Goal: Transaction & Acquisition: Purchase product/service

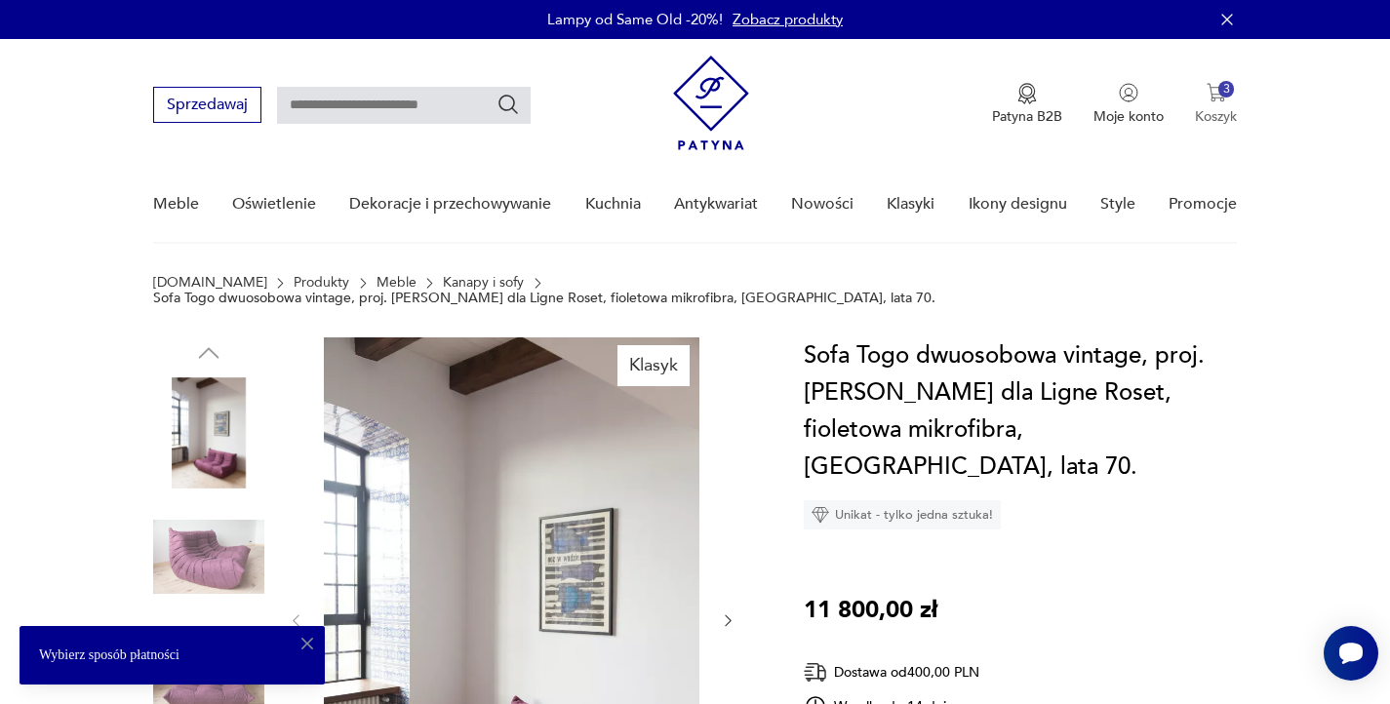
click at [1221, 103] on button "3 Koszyk" at bounding box center [1216, 104] width 42 height 43
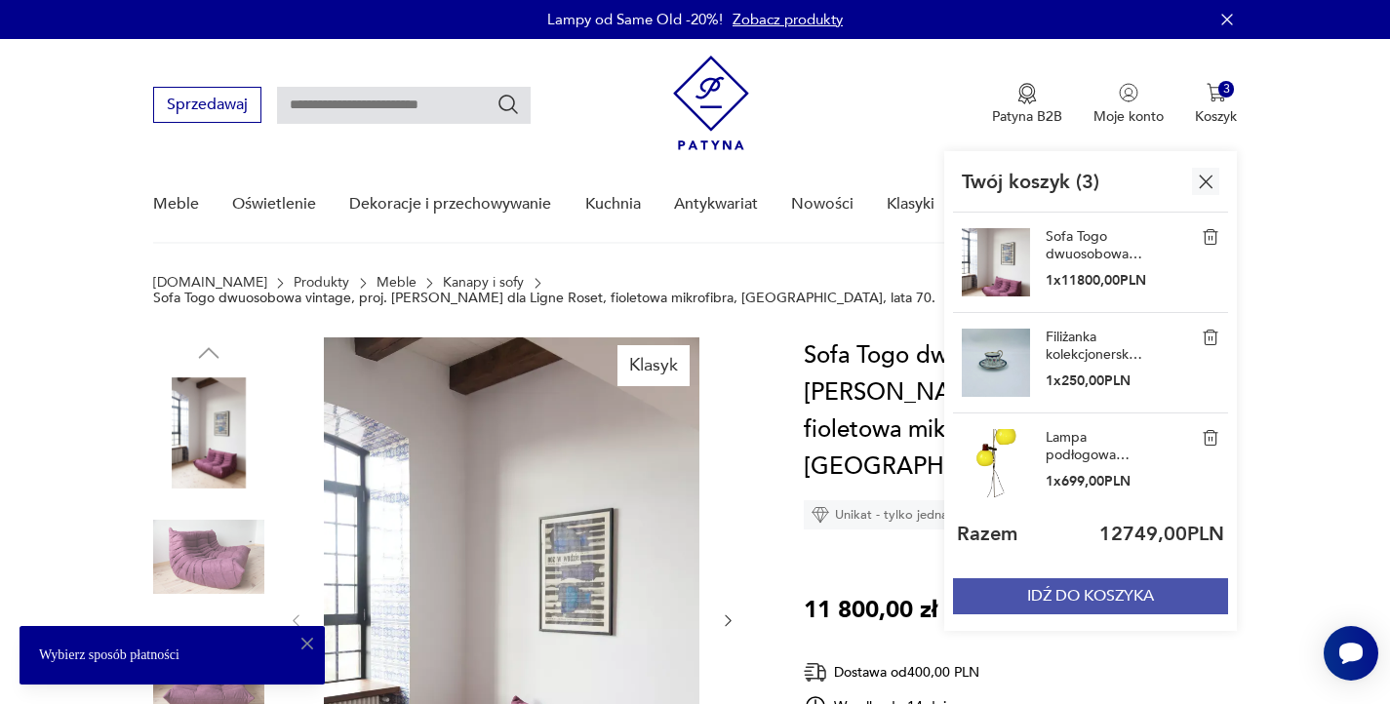
click at [1102, 615] on button "IDŹ DO KOSZYKA" at bounding box center [1090, 597] width 275 height 36
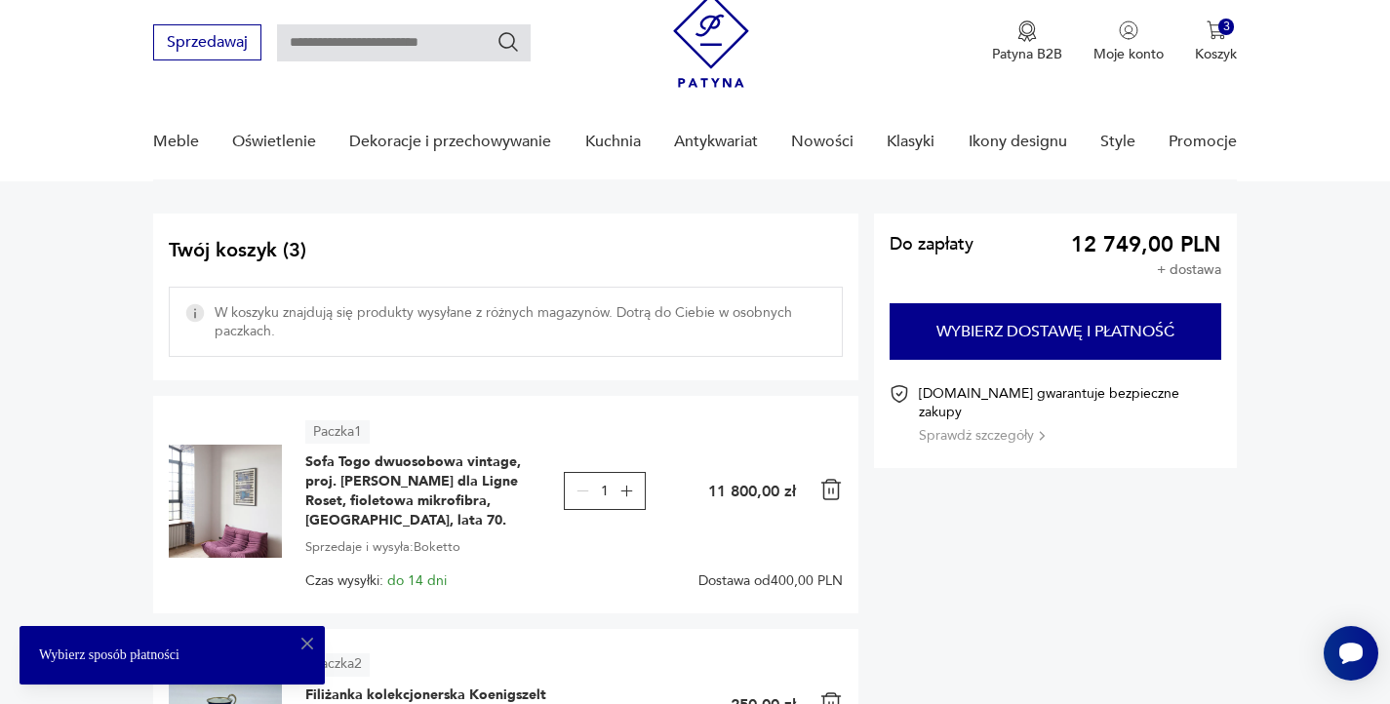
scroll to position [65, 0]
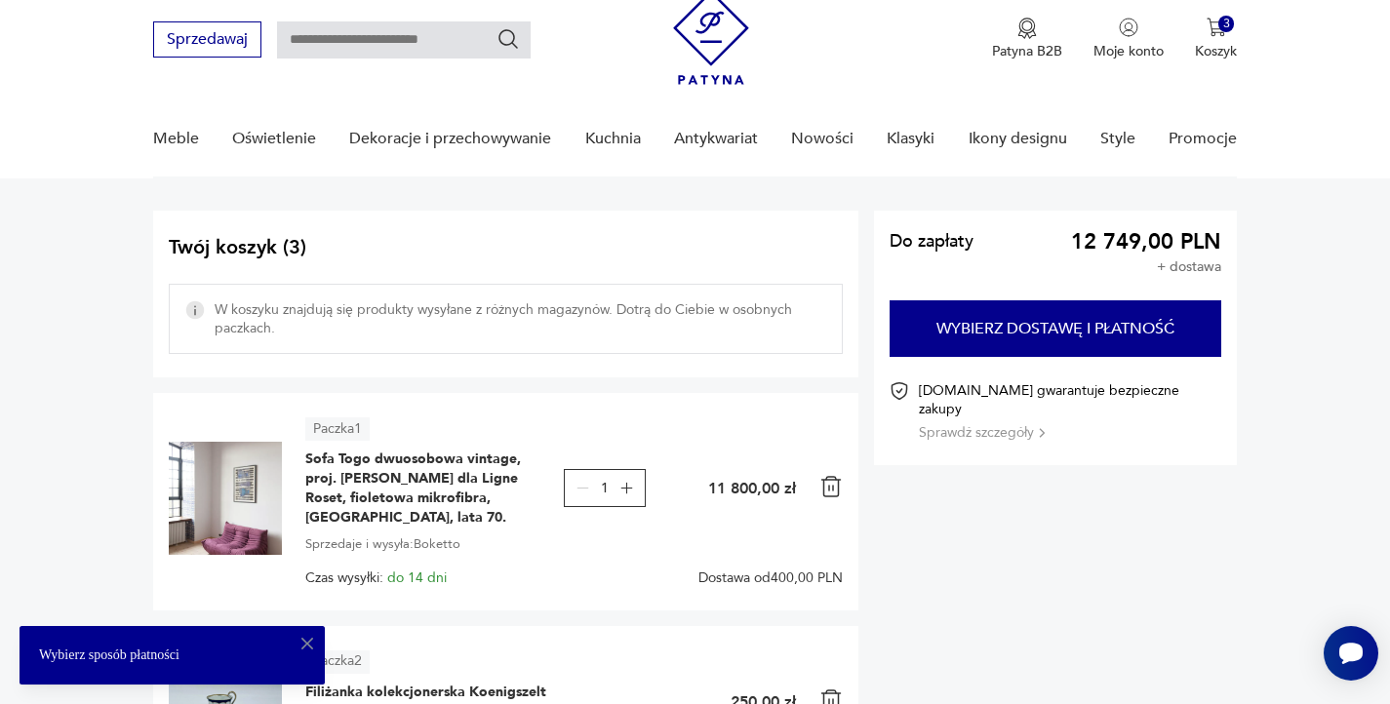
click at [978, 423] on button "Sprawdź szczegóły" at bounding box center [982, 432] width 126 height 19
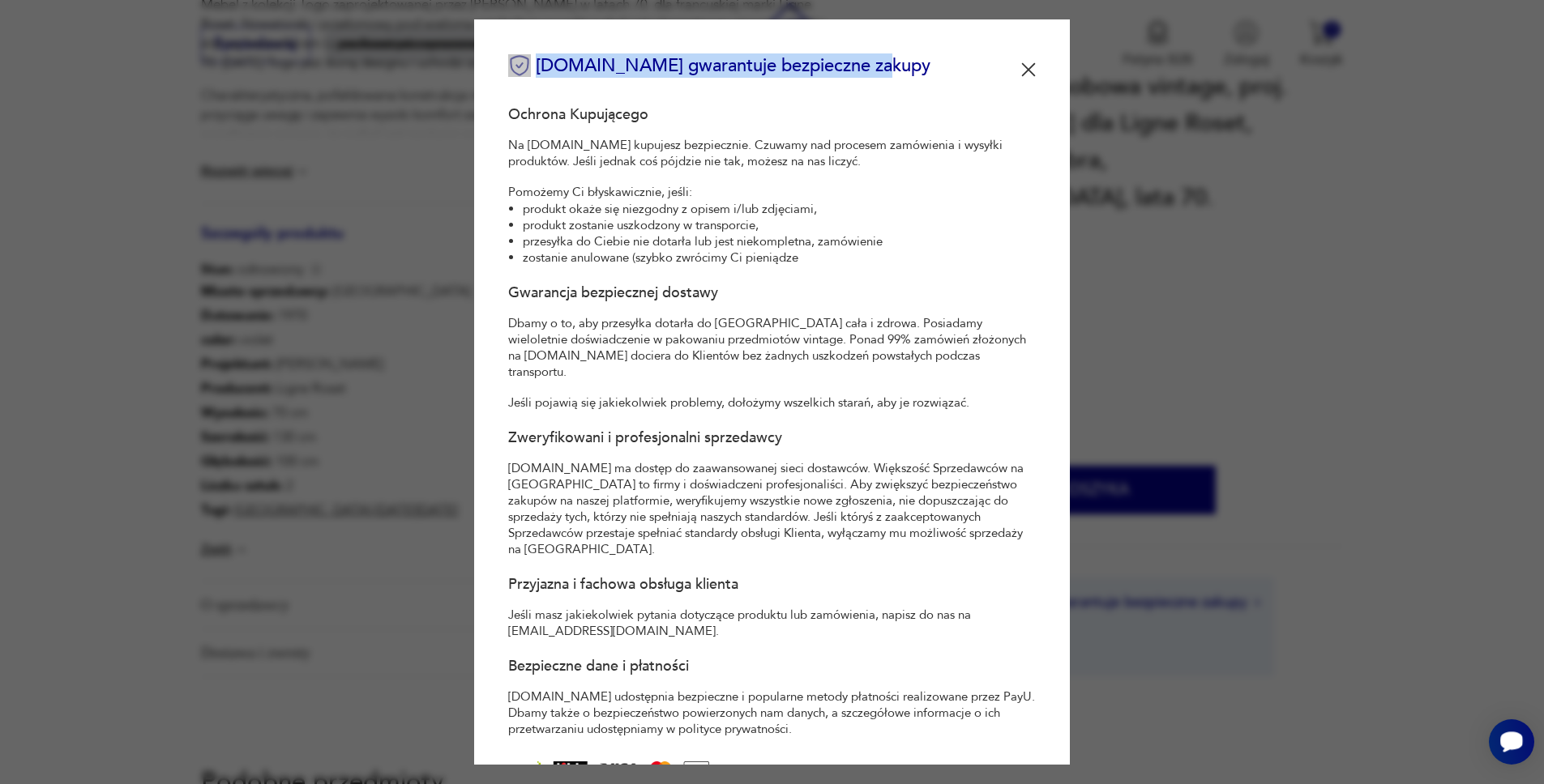
click at [1522, 754] on div "Otwórz czat Smartsupp" at bounding box center [1511, 742] width 46 height 46
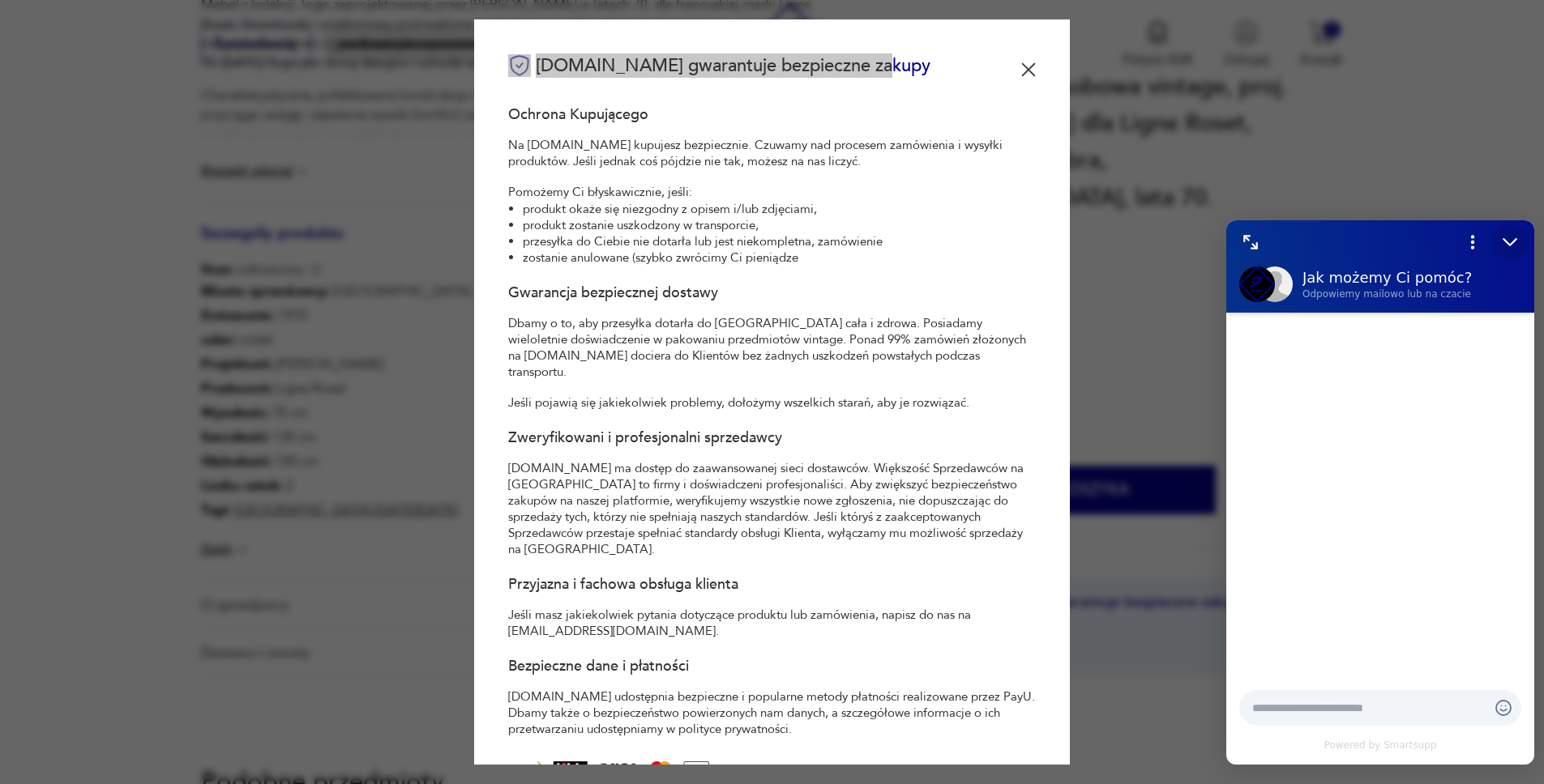
click at [1515, 239] on icon "Zmniejsz" at bounding box center [1509, 243] width 12 height 7
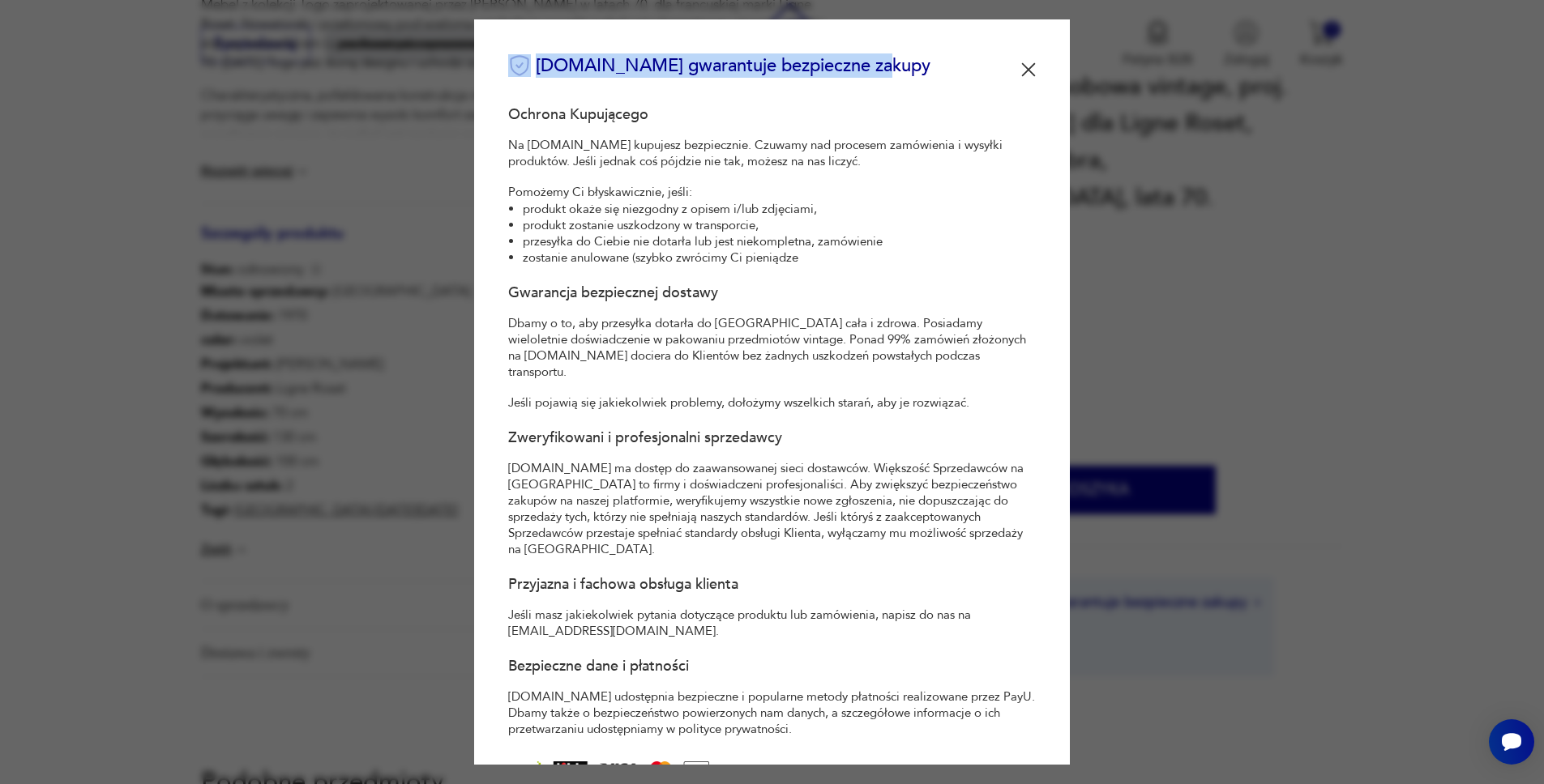
click at [1021, 64] on img at bounding box center [1028, 70] width 15 height 15
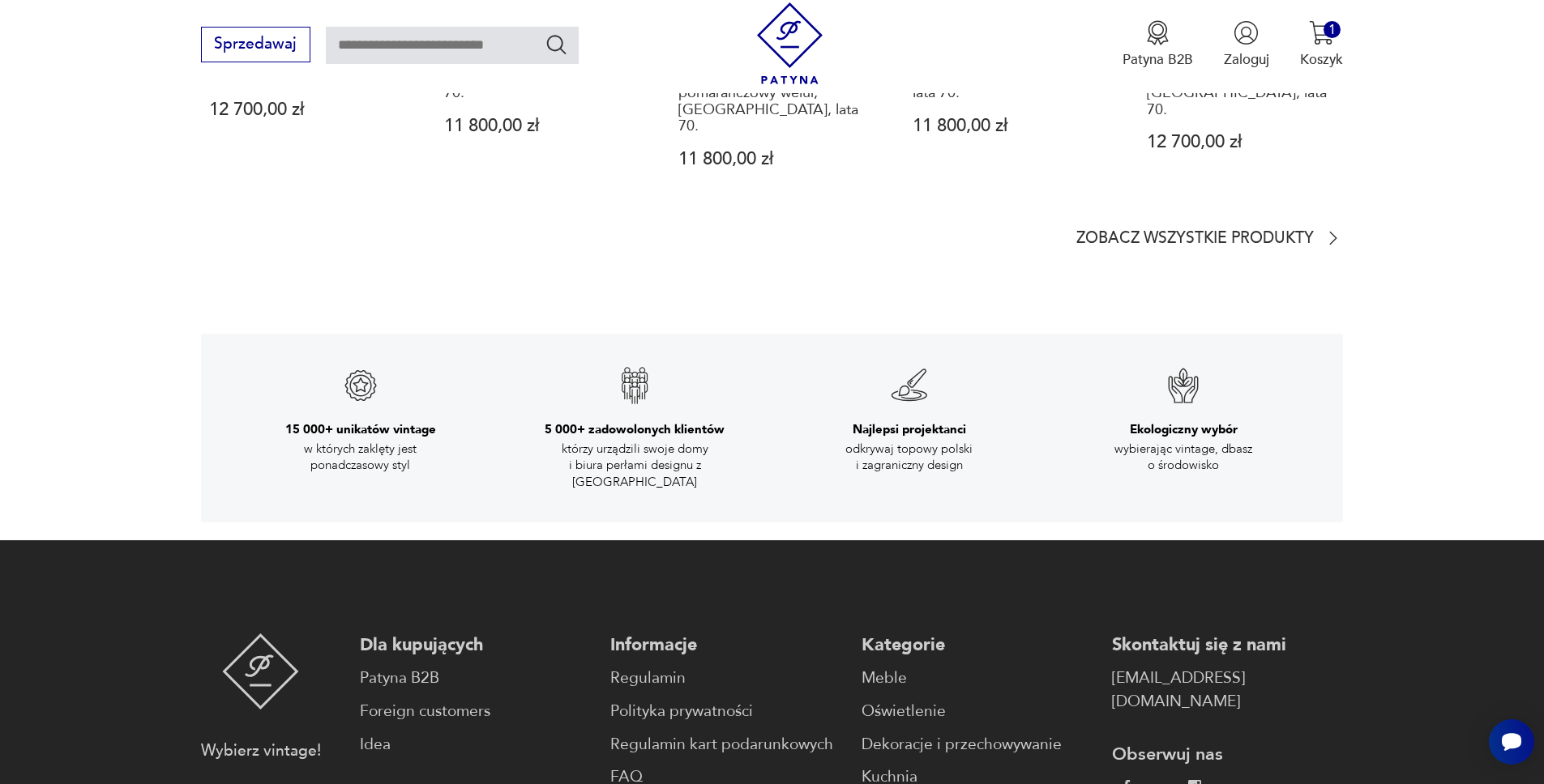
scroll to position [3105, 0]
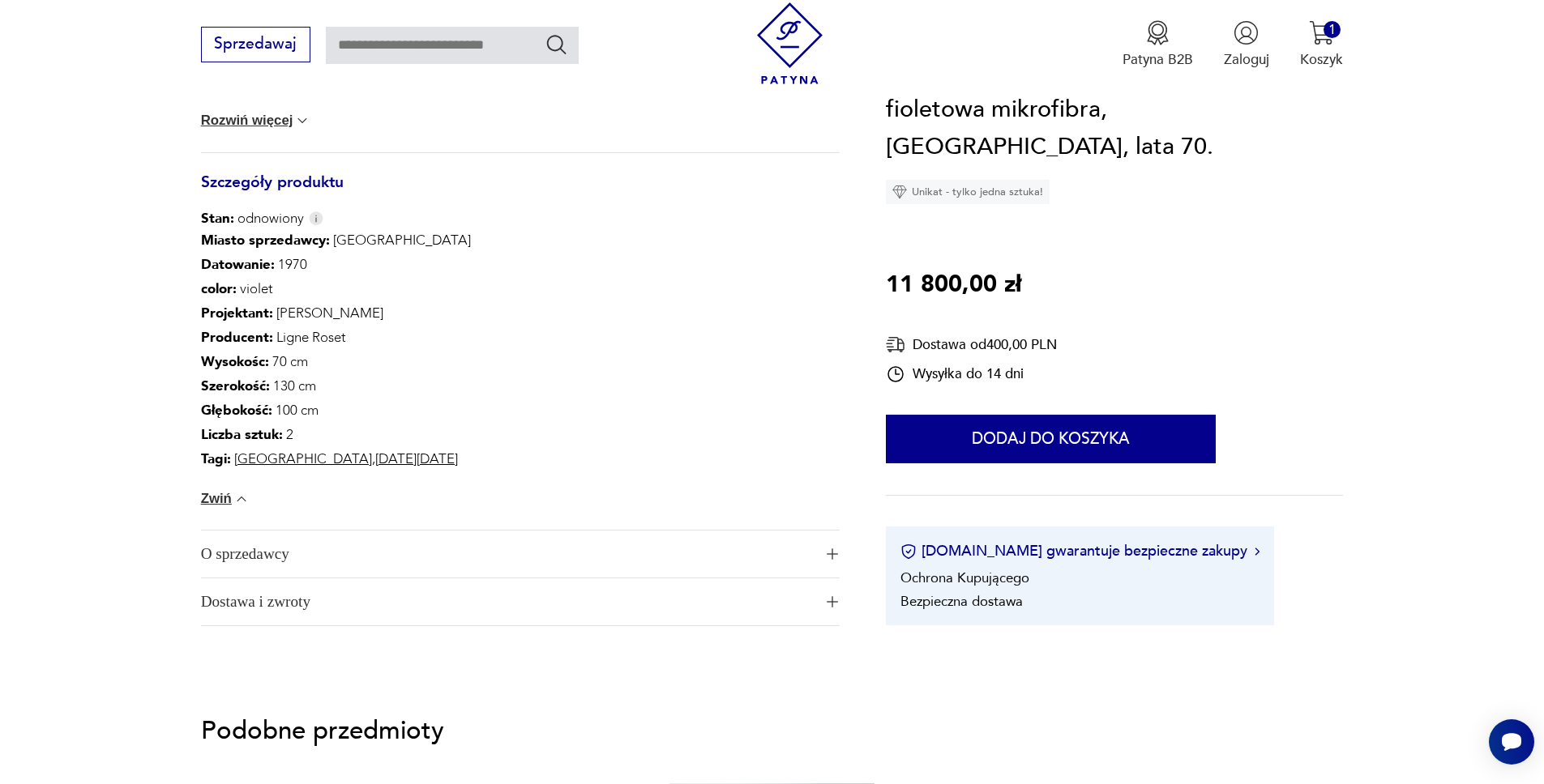
scroll to position [1052, 0]
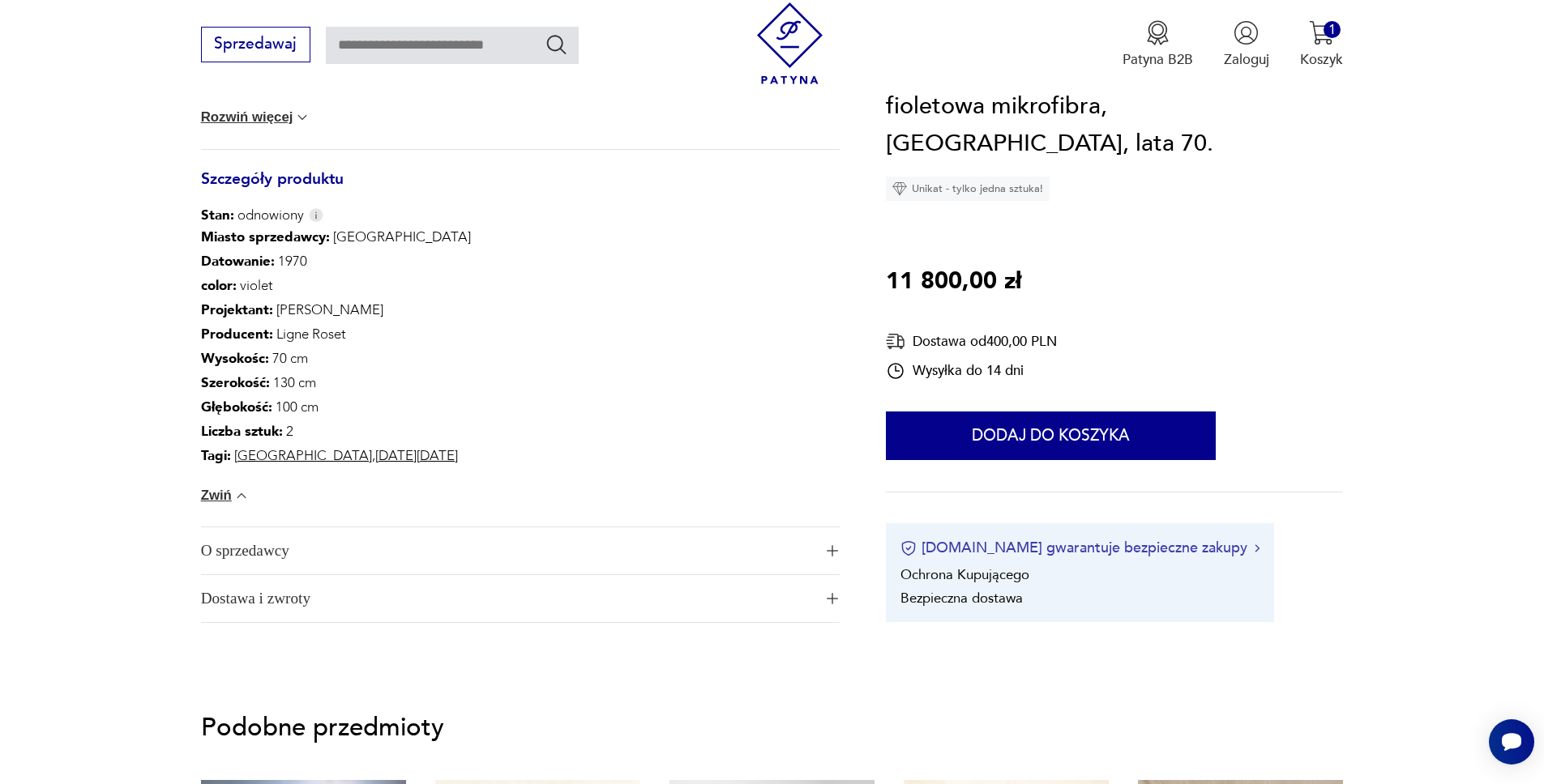
click at [1046, 539] on button "[DOMAIN_NAME] gwarantuje bezpieczne zakupy" at bounding box center [1080, 549] width 359 height 20
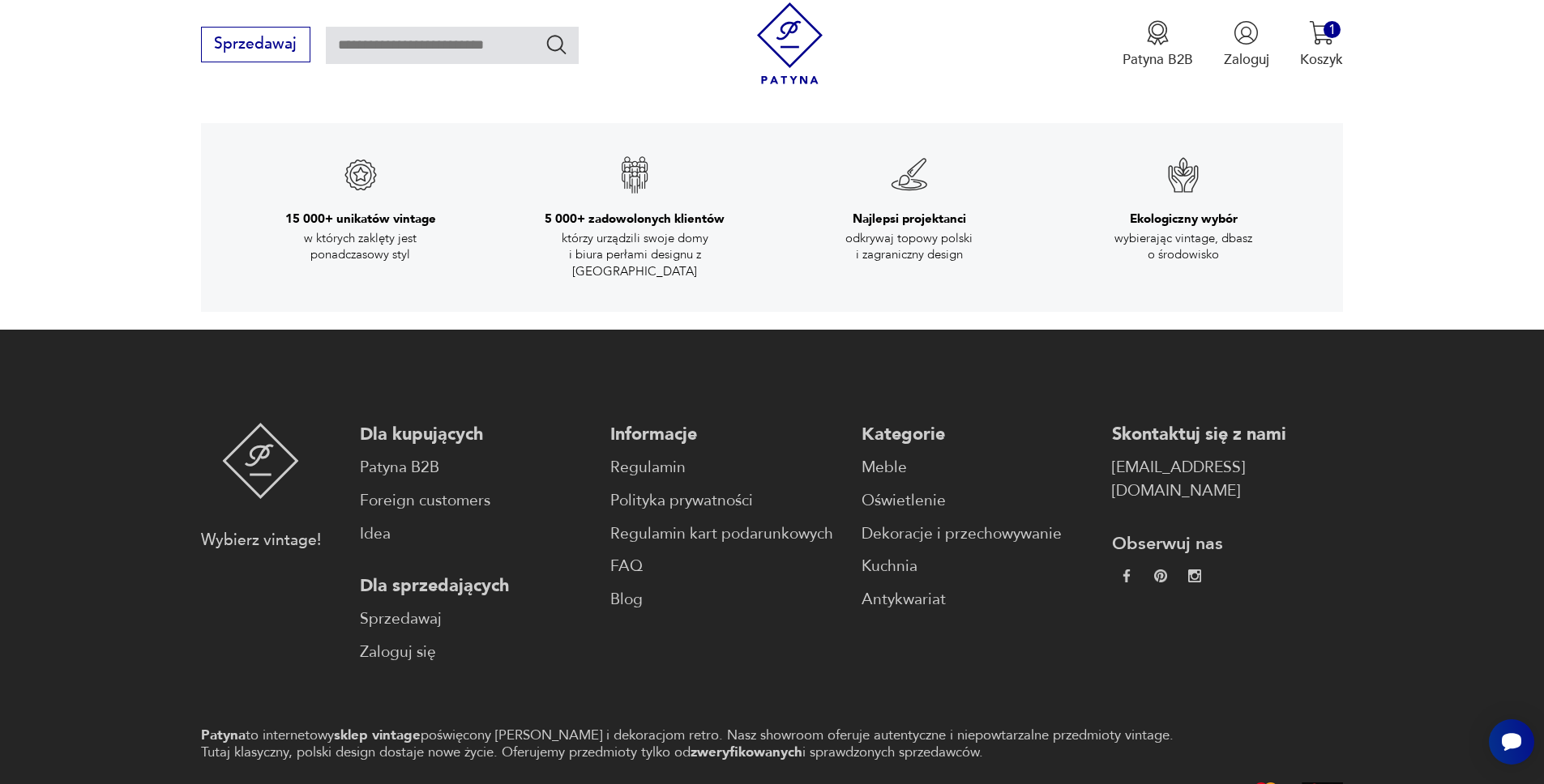
scroll to position [3356, 0]
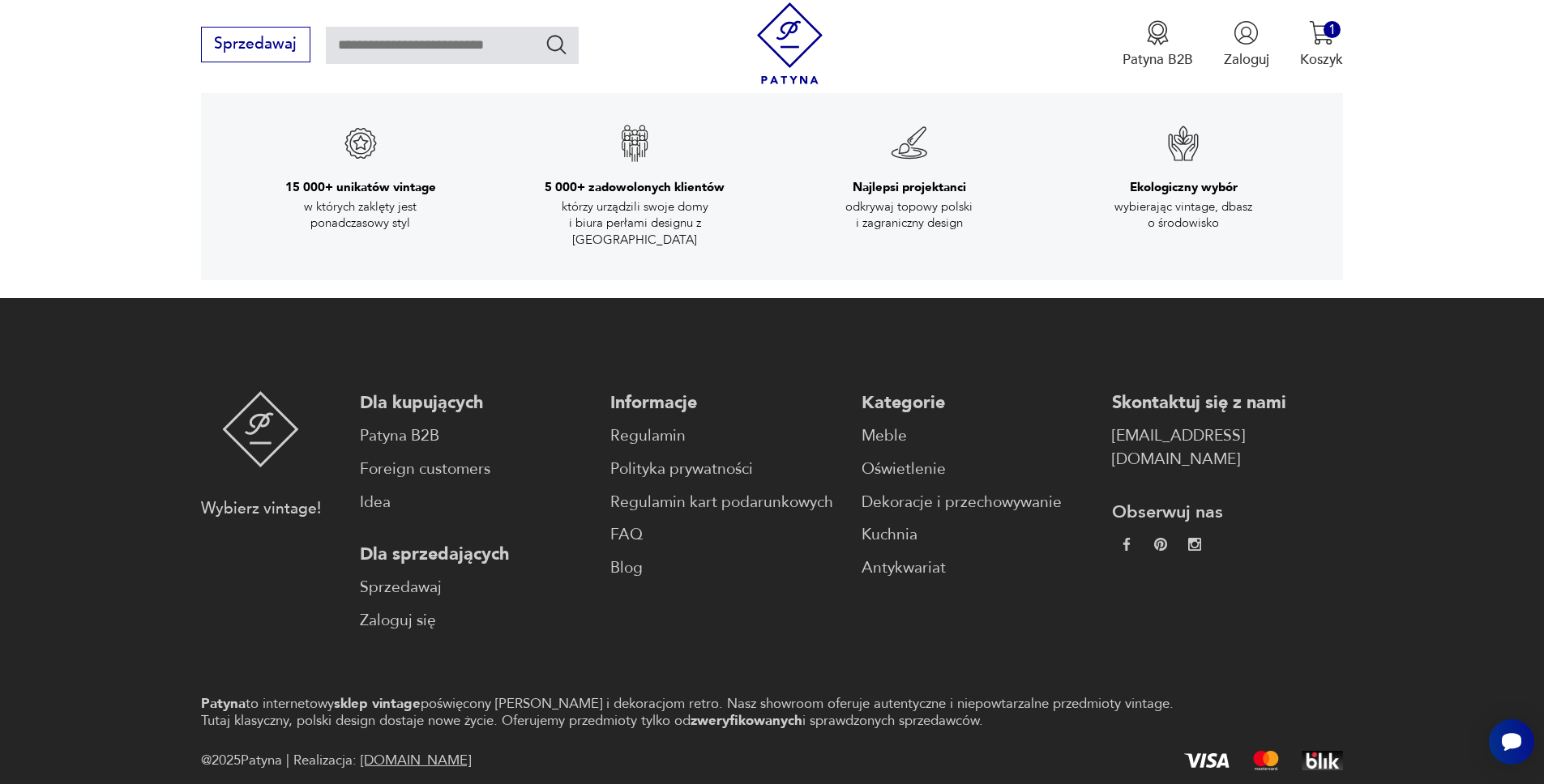
click at [782, 46] on img at bounding box center [789, 43] width 82 height 82
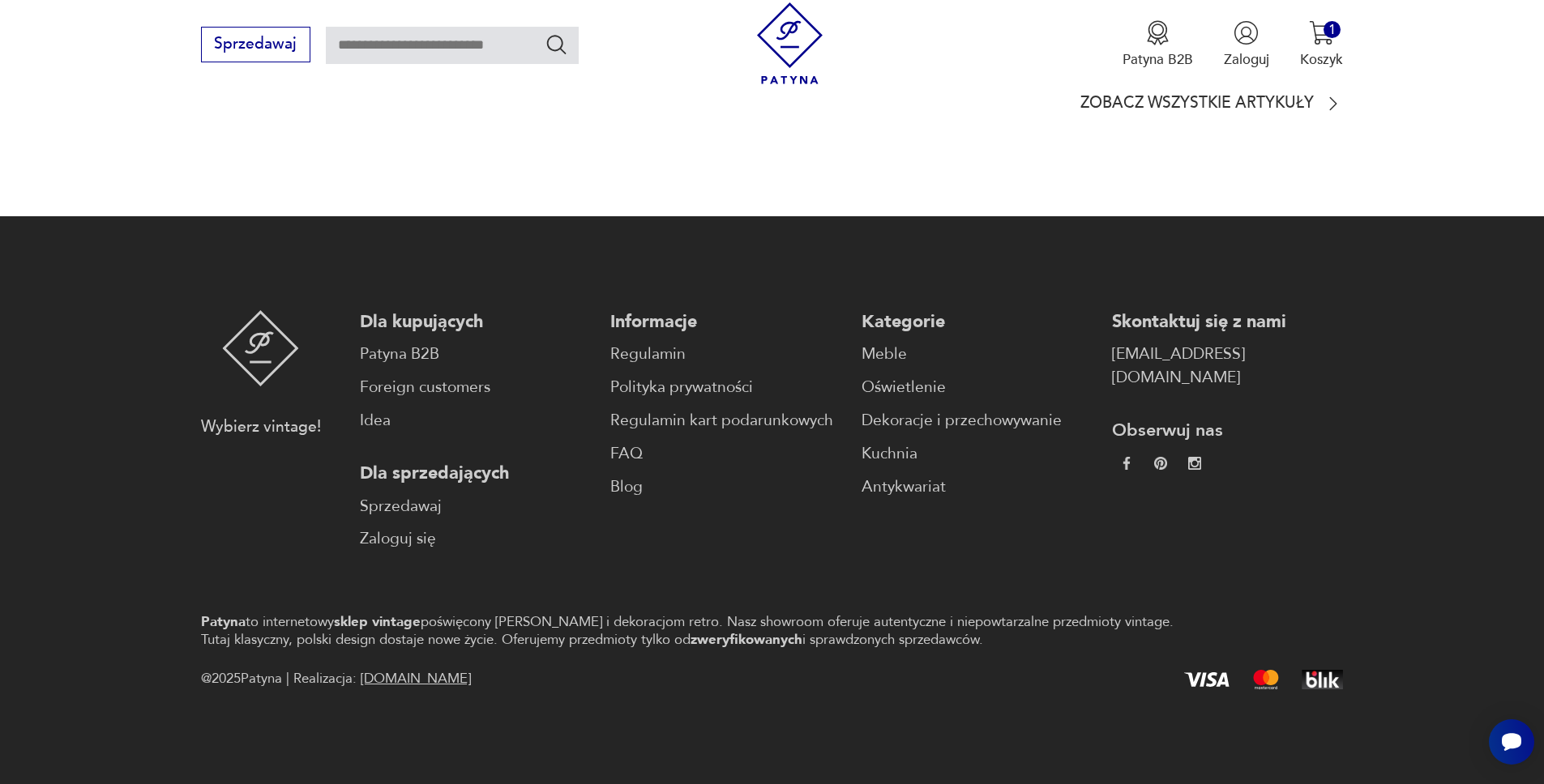
scroll to position [4557, 0]
click at [615, 448] on link "FAQ" at bounding box center [726, 454] width 231 height 23
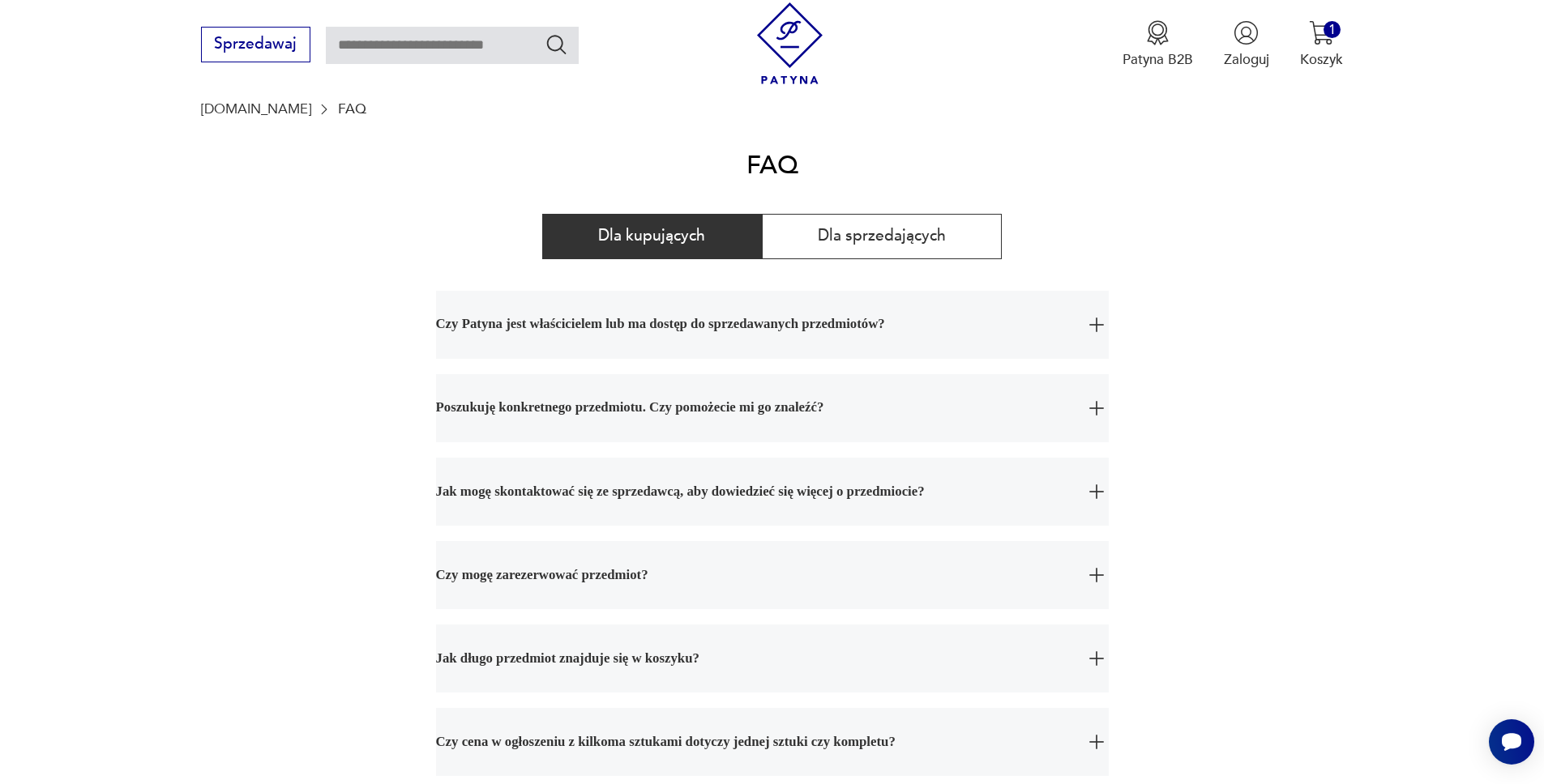
scroll to position [149, 0]
click at [638, 406] on span "Poszukuję konkretnego przedmiotu. Czy pomożecie mi go znaleźć?" at bounding box center [754, 408] width 637 height 68
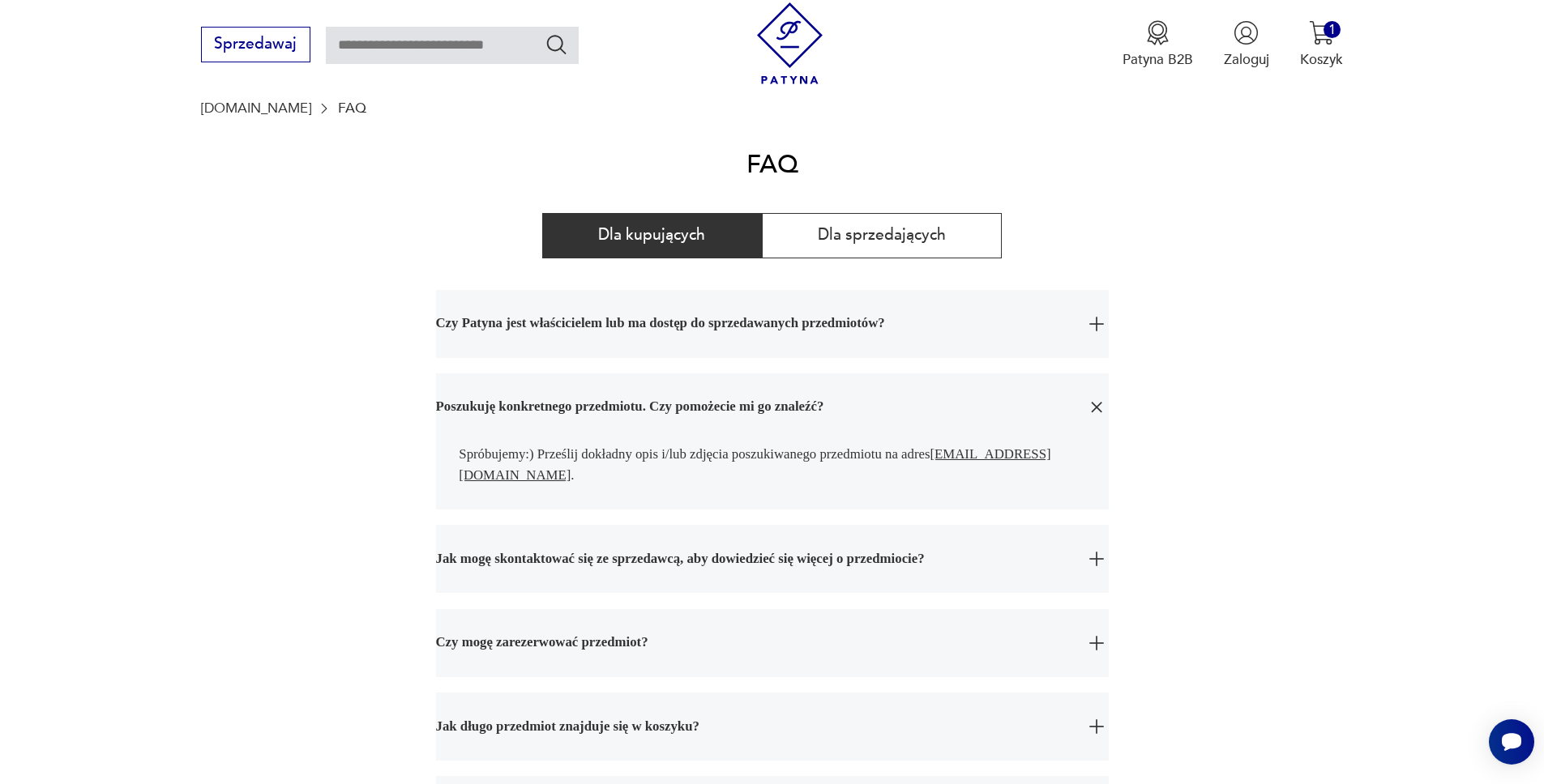
click at [630, 320] on span "Czy Patyna jest właścicielem lub ma dostęp do sprzedawanych przedmiotów?" at bounding box center [754, 324] width 637 height 68
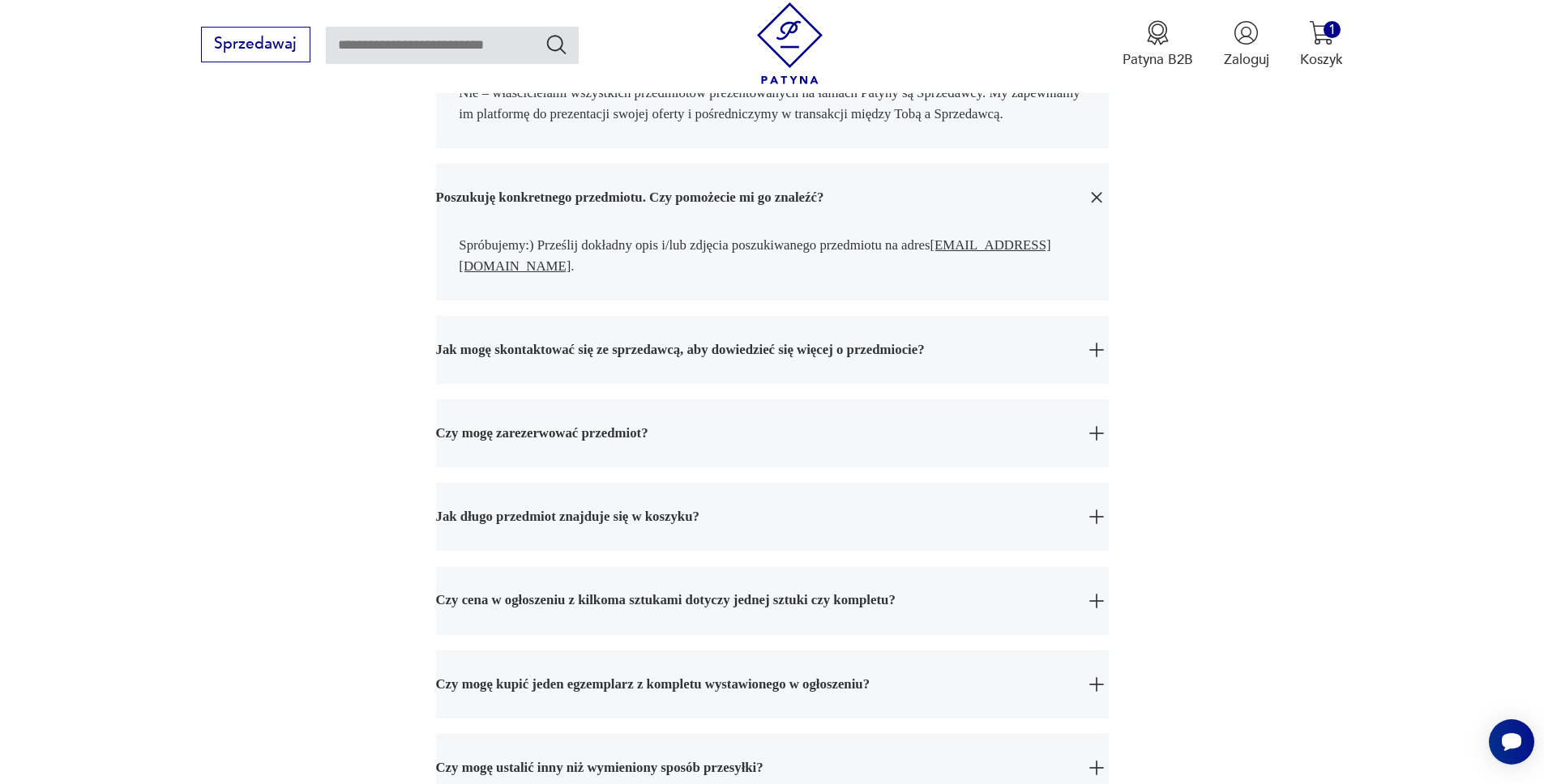
scroll to position [429, 0]
click at [679, 360] on span "Jak mogę skontaktować się ze sprzedawcą, aby dowiedzieć się więcej o przedmioci…" at bounding box center [754, 348] width 637 height 68
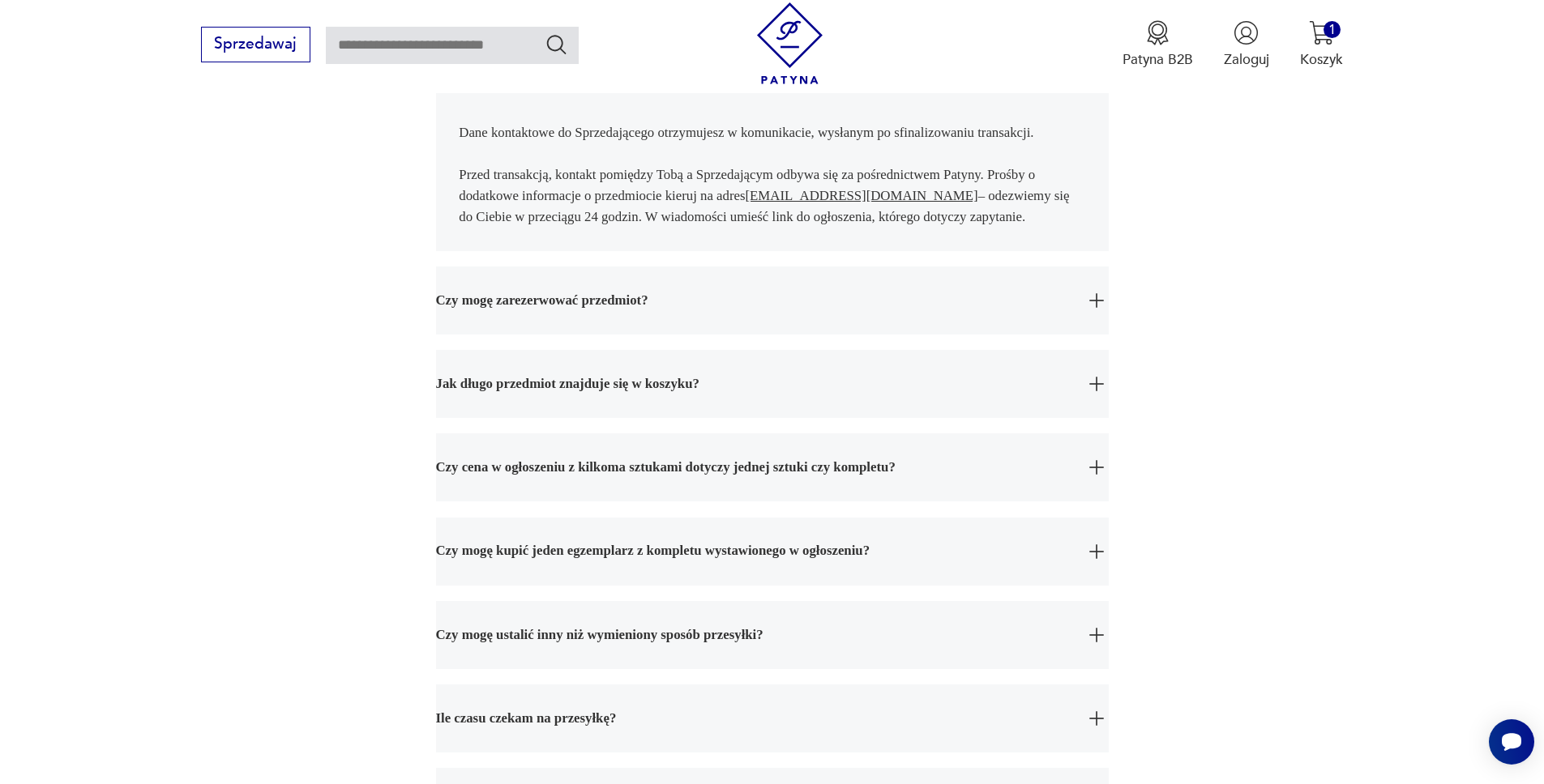
scroll to position [693, 0]
click at [641, 321] on span "Czy mogę zarezerwować przedmiot?" at bounding box center [754, 299] width 637 height 68
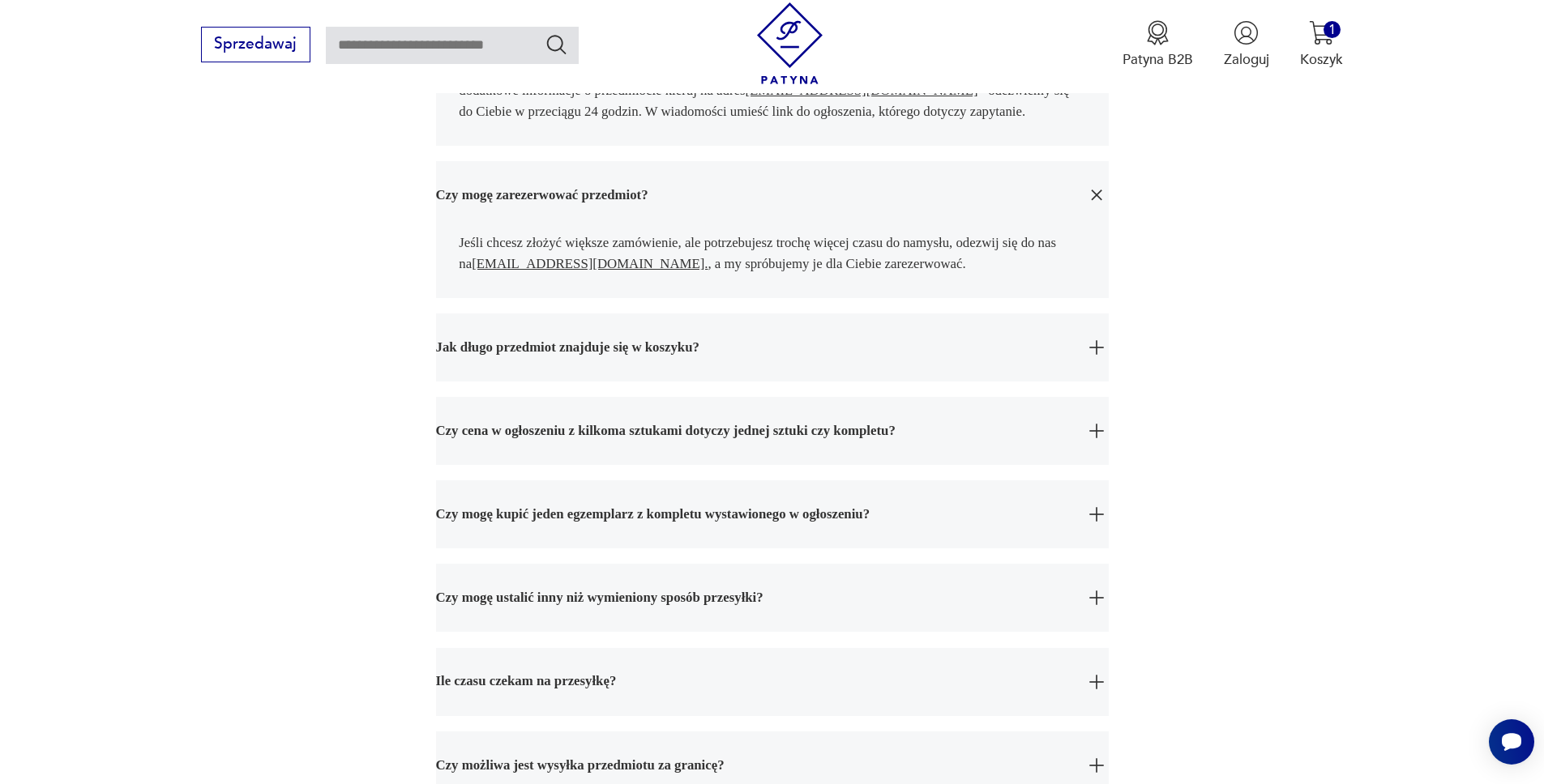
scroll to position [797, 0]
click at [683, 452] on span "Czy cena w ogłoszeniu z kilkoma sztukami dotyczy jednej sztuki czy kompletu?" at bounding box center [754, 430] width 637 height 68
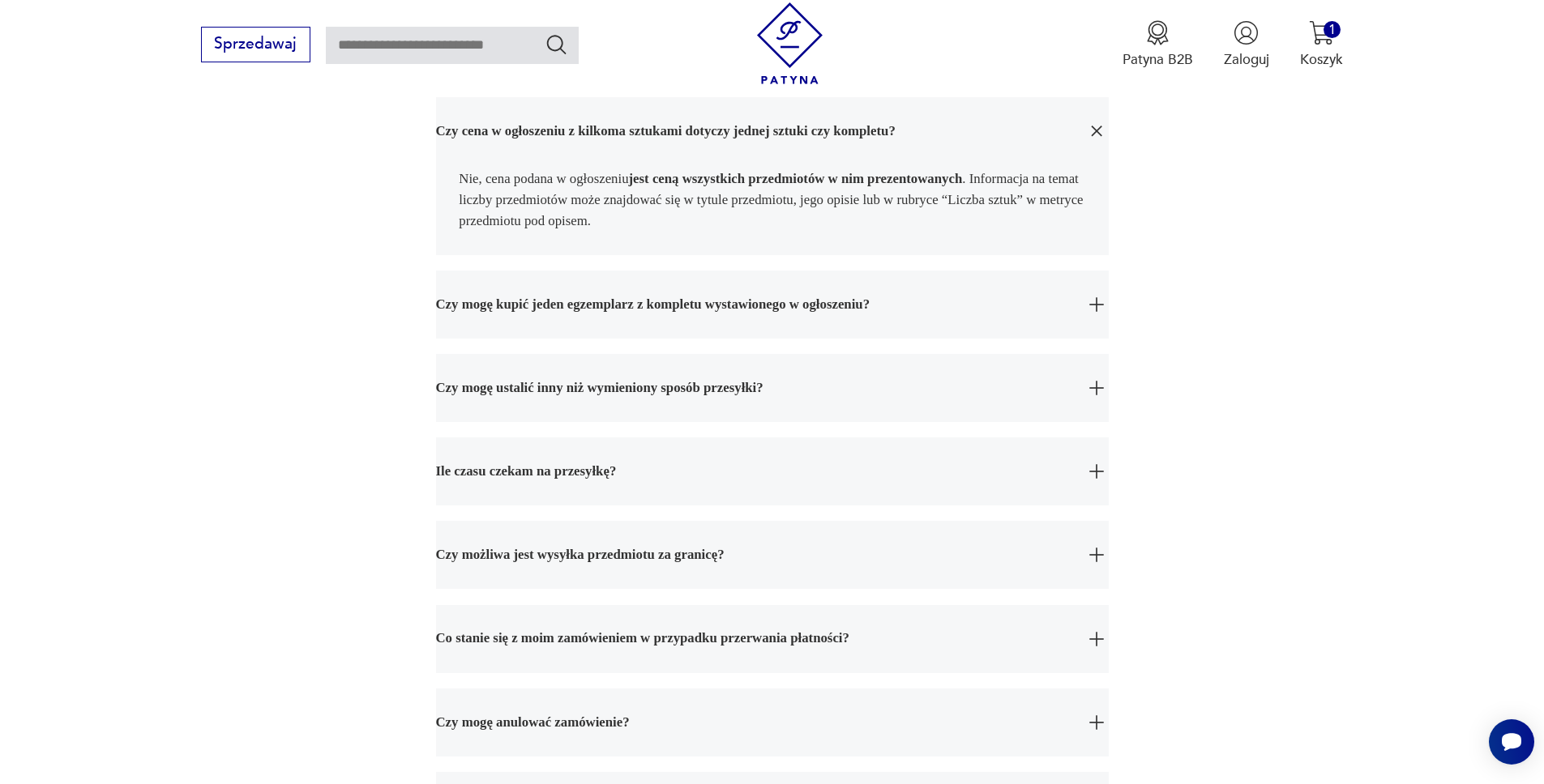
scroll to position [1102, 0]
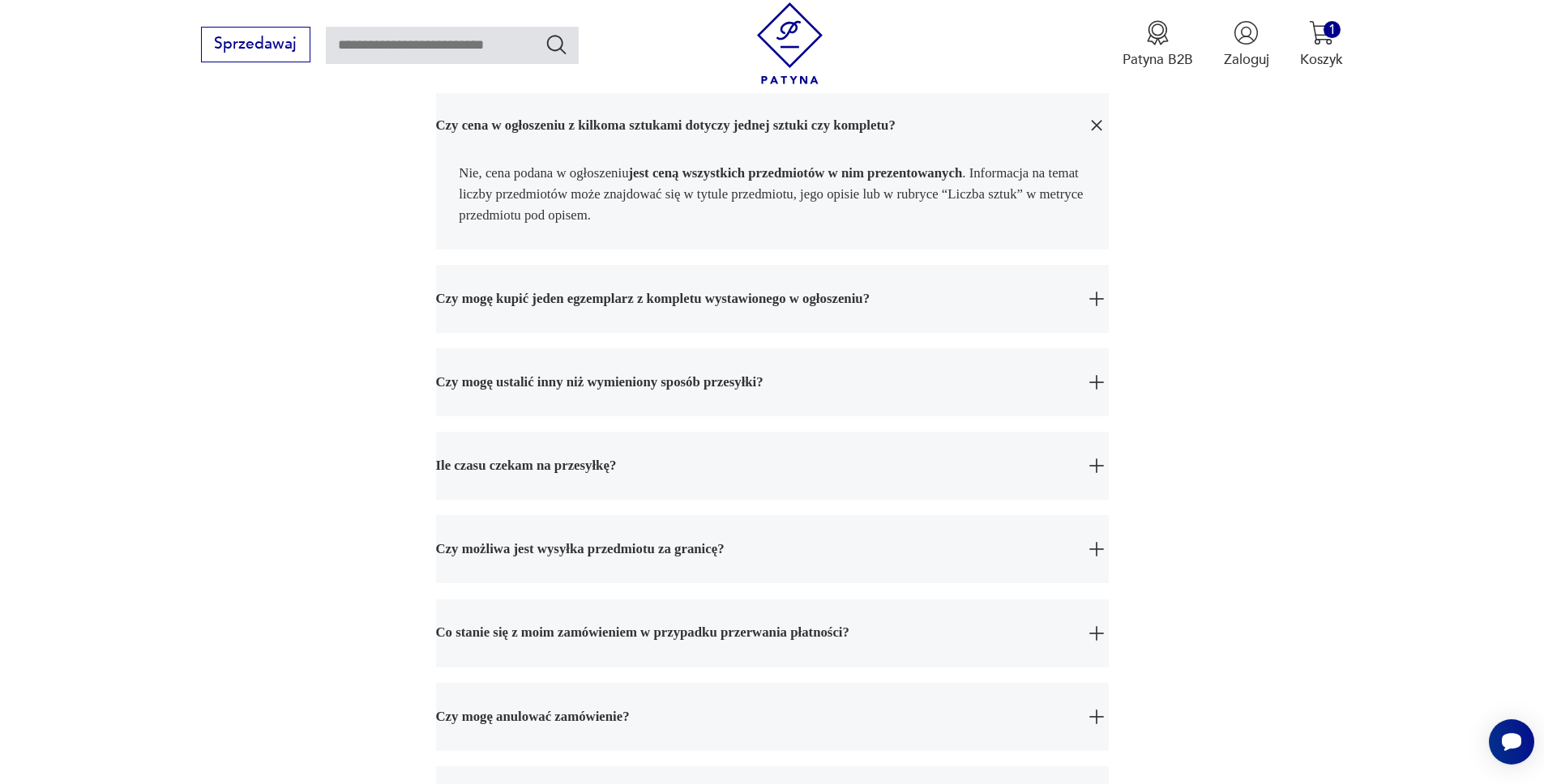
click at [689, 415] on span "Czy mogę ustalić inny niż wymieniony sposób przesyłki?" at bounding box center [754, 383] width 637 height 68
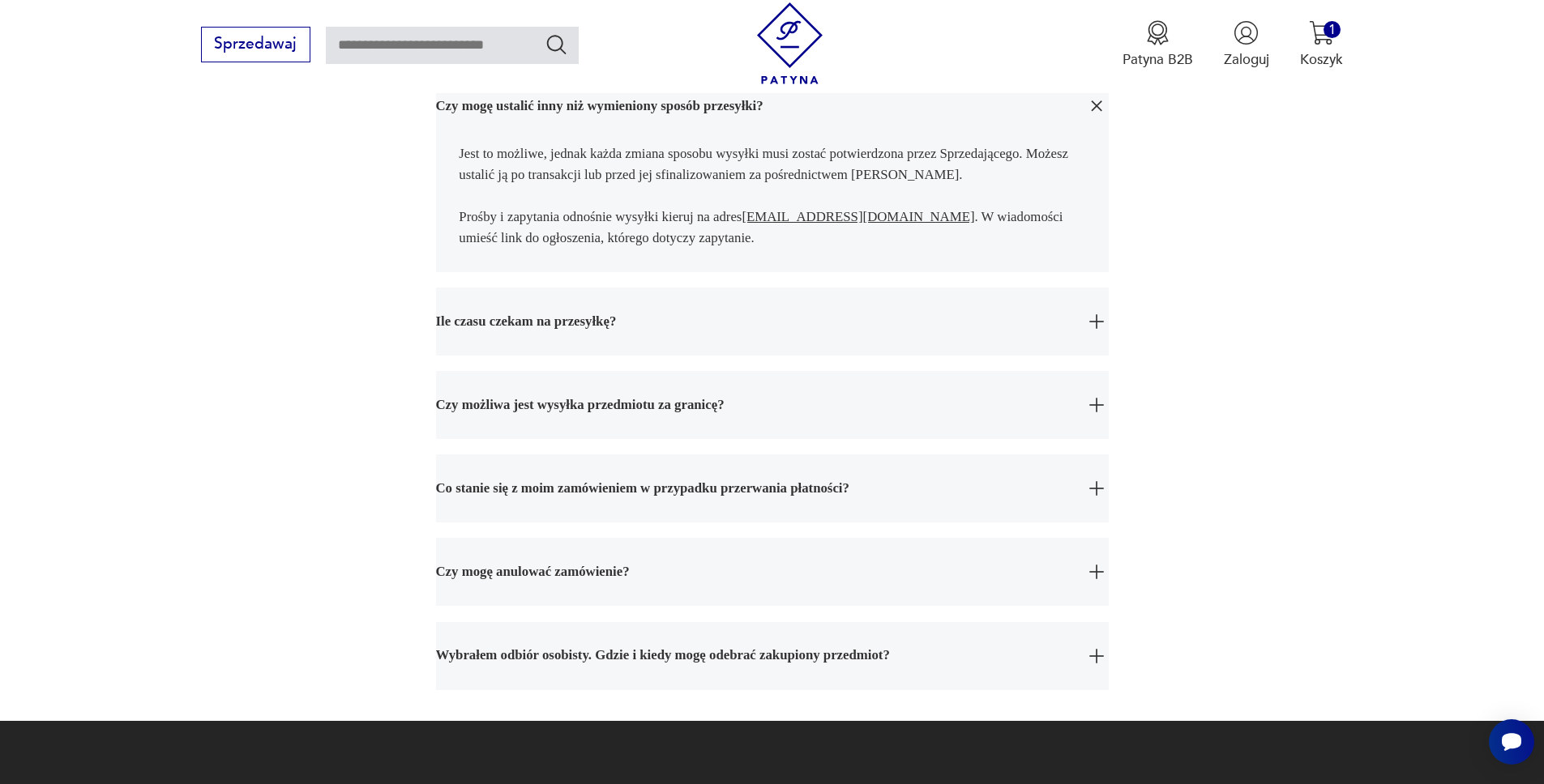
scroll to position [1384, 0]
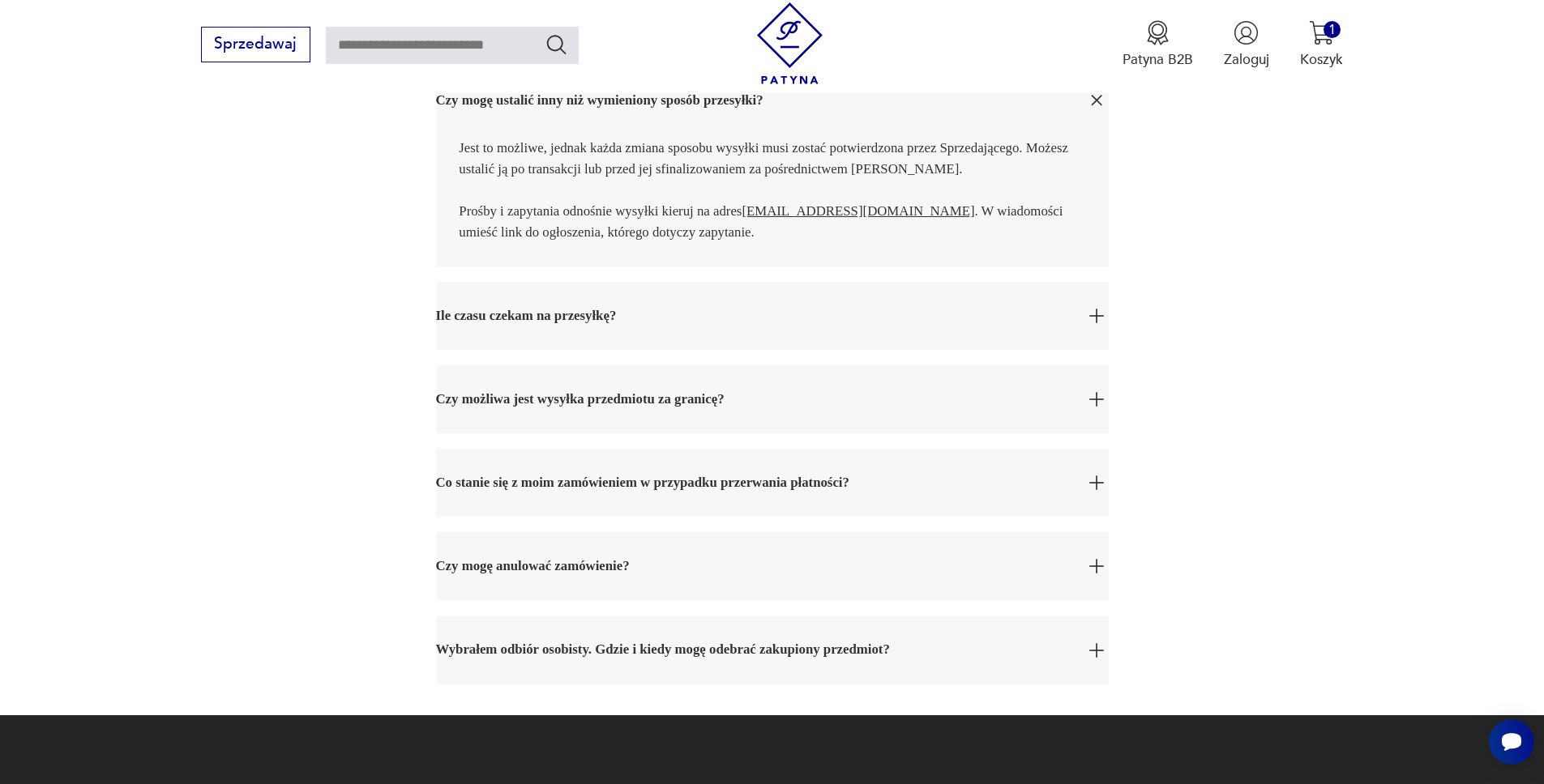
click at [568, 331] on span "Ile czasu czekam na przesyłkę?" at bounding box center [754, 316] width 637 height 68
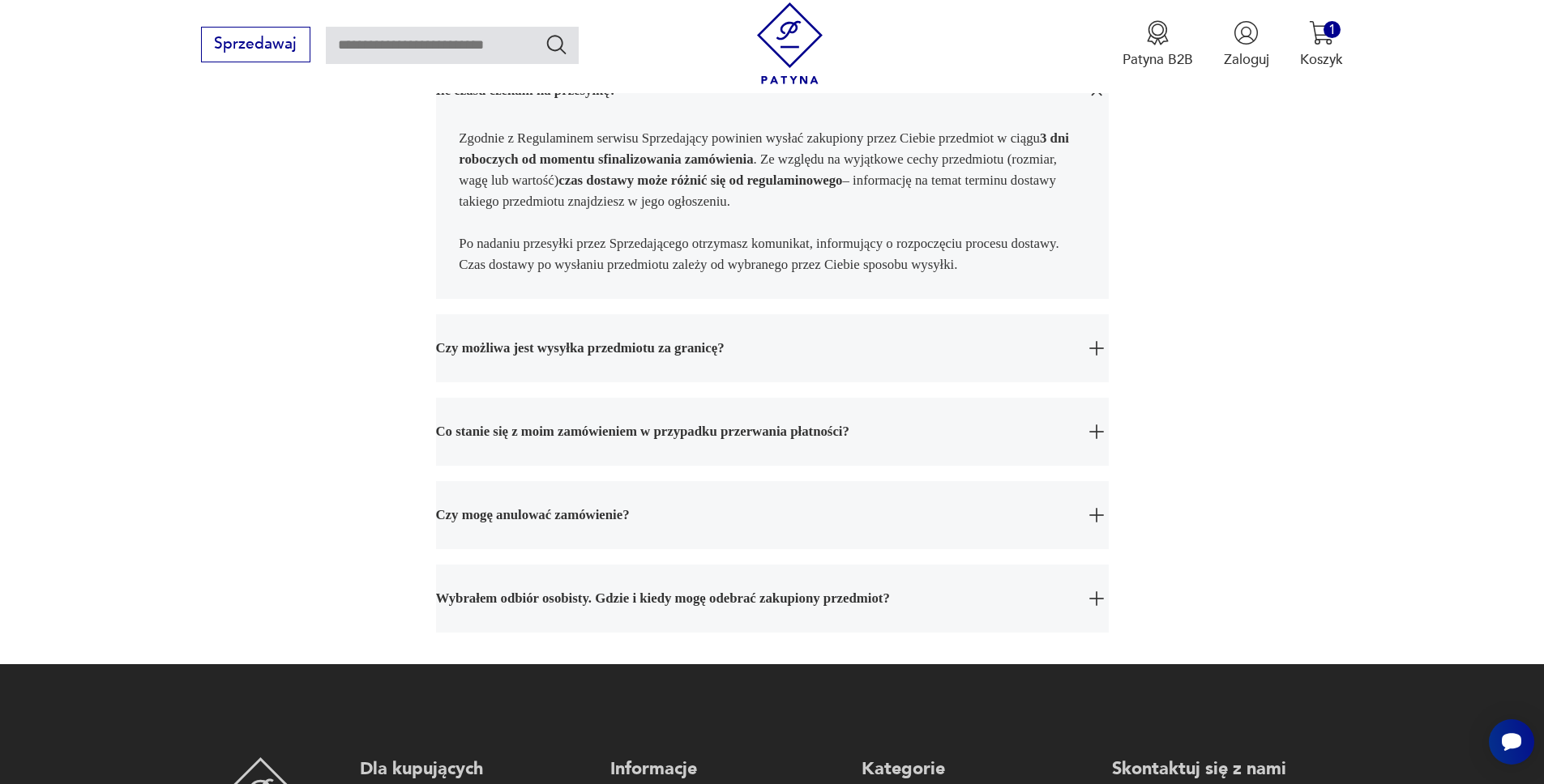
scroll to position [1610, 0]
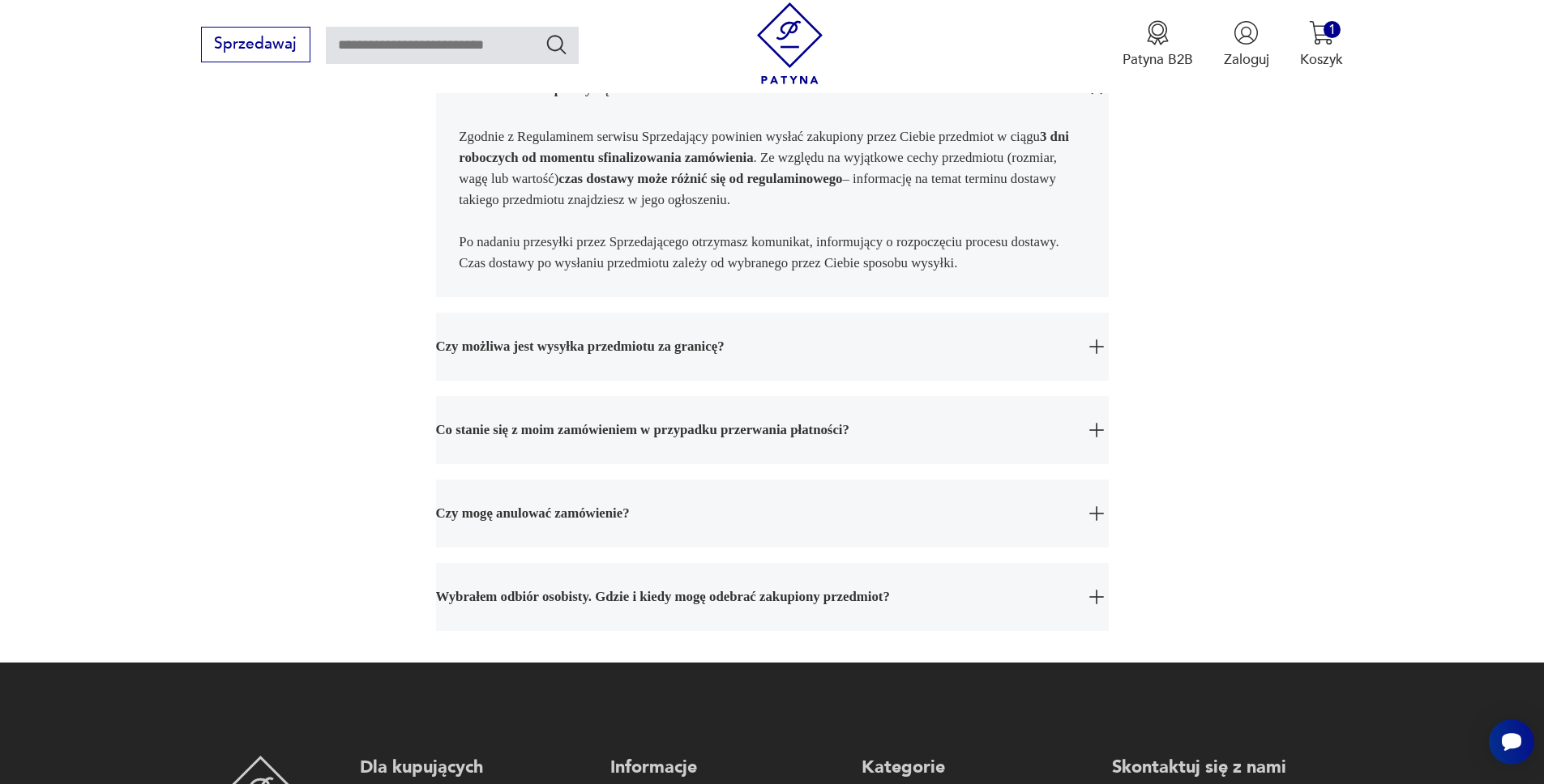
click at [629, 611] on span "Wybrałem odbiór osobisty. Gdzie i kiedy mogę odebrać zakupiony przedmiot?" at bounding box center [754, 597] width 637 height 68
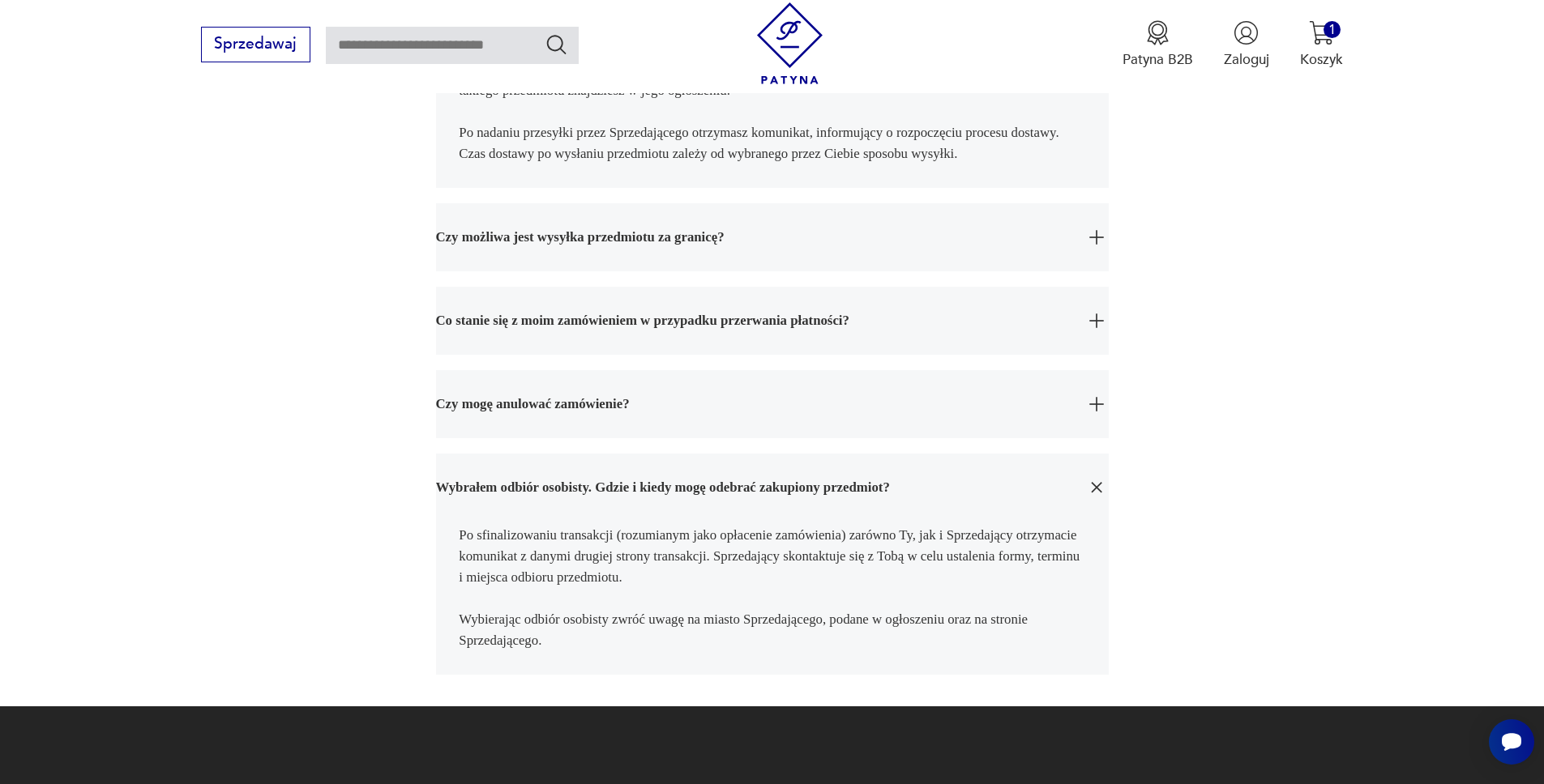
scroll to position [1703, 0]
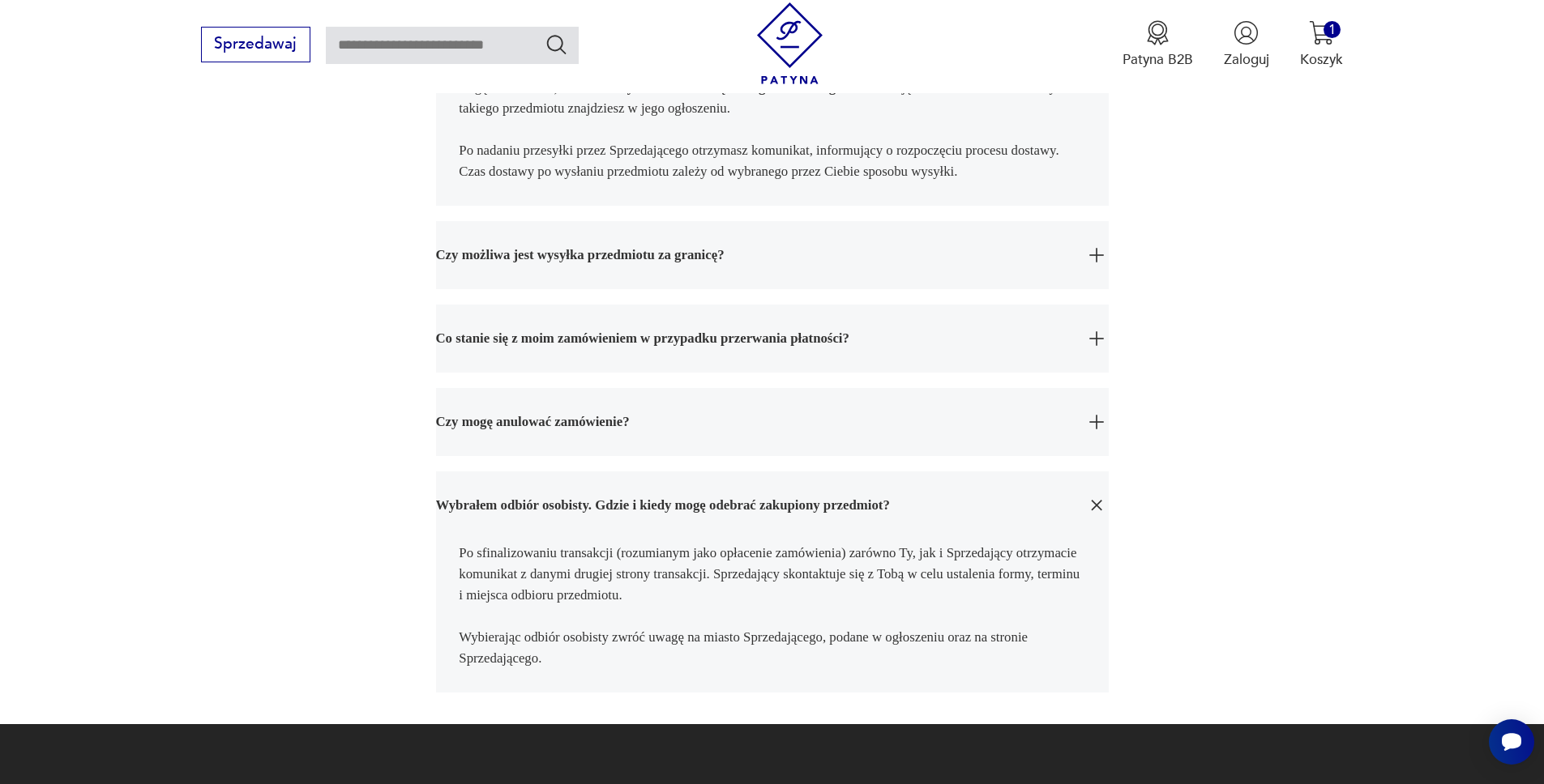
click at [635, 507] on span "Wybrałem odbiór osobisty. Gdzie i kiedy mogę odebrać zakupiony przedmiot?" at bounding box center [754, 506] width 637 height 68
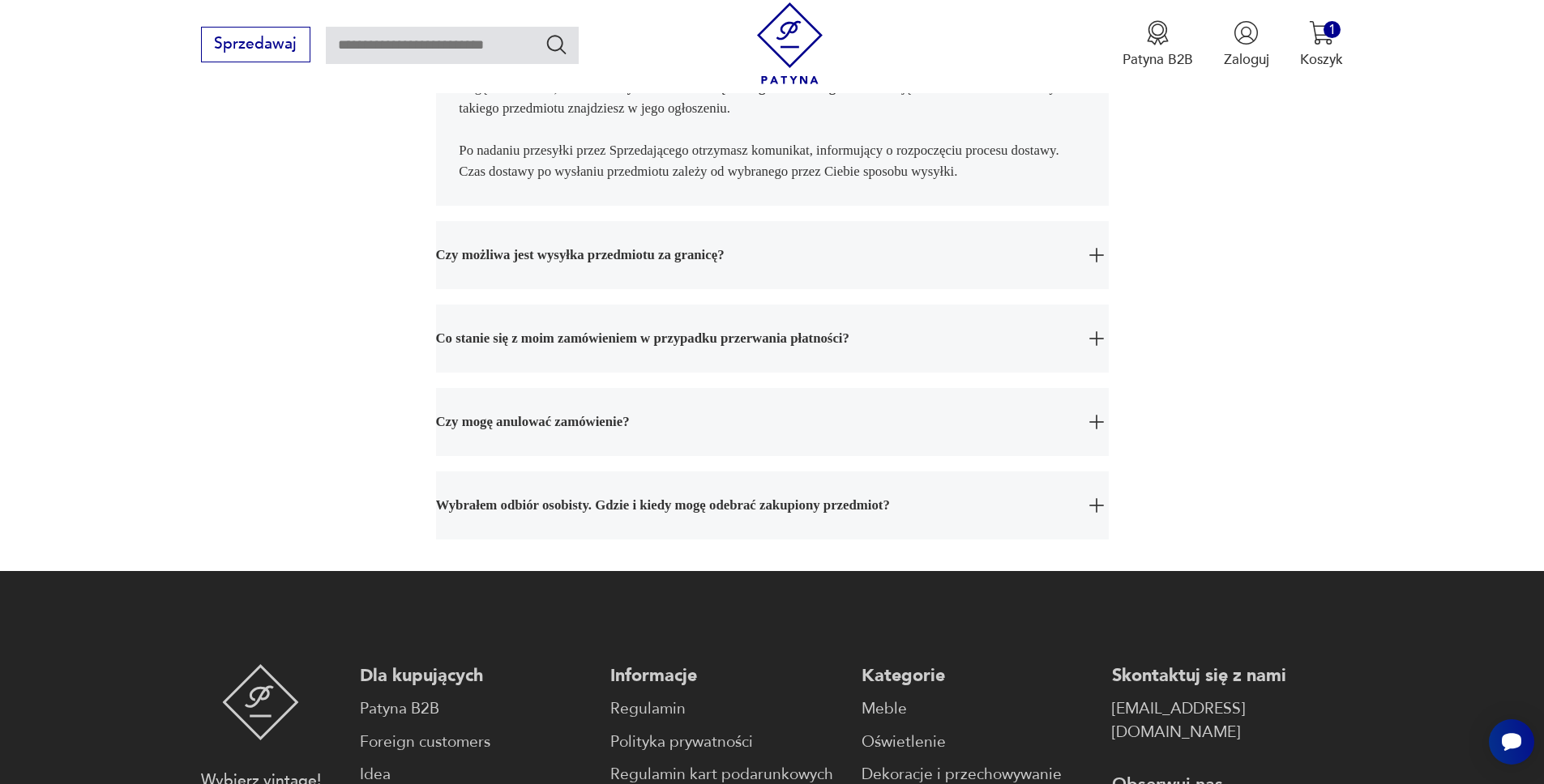
click at [636, 453] on span "Czy mogę anulować zamówienie?" at bounding box center [754, 422] width 637 height 68
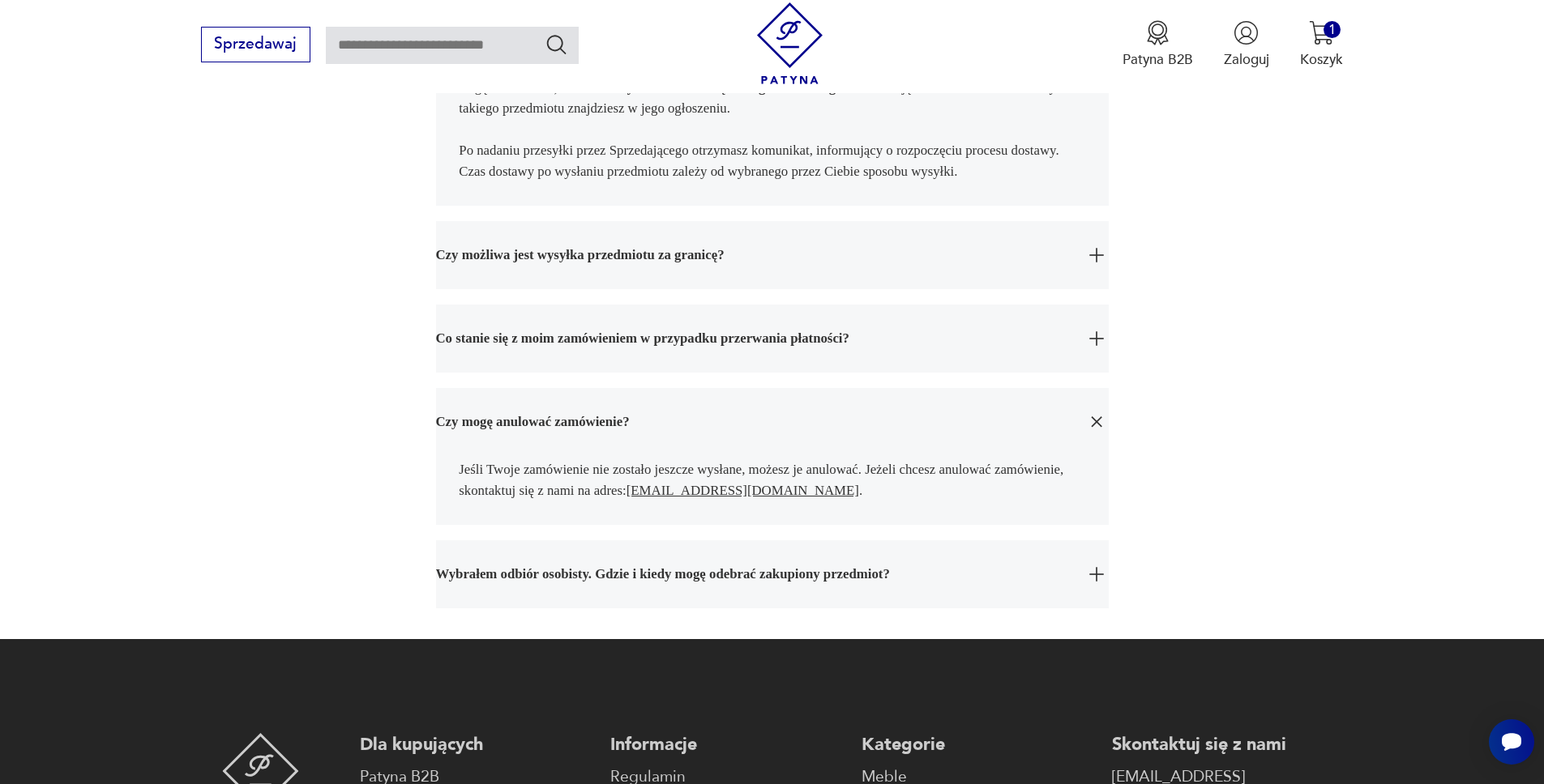
click at [648, 364] on span "Co stanie się z moim zamówieniem w przypadku przerwania płatności?" at bounding box center [754, 339] width 637 height 68
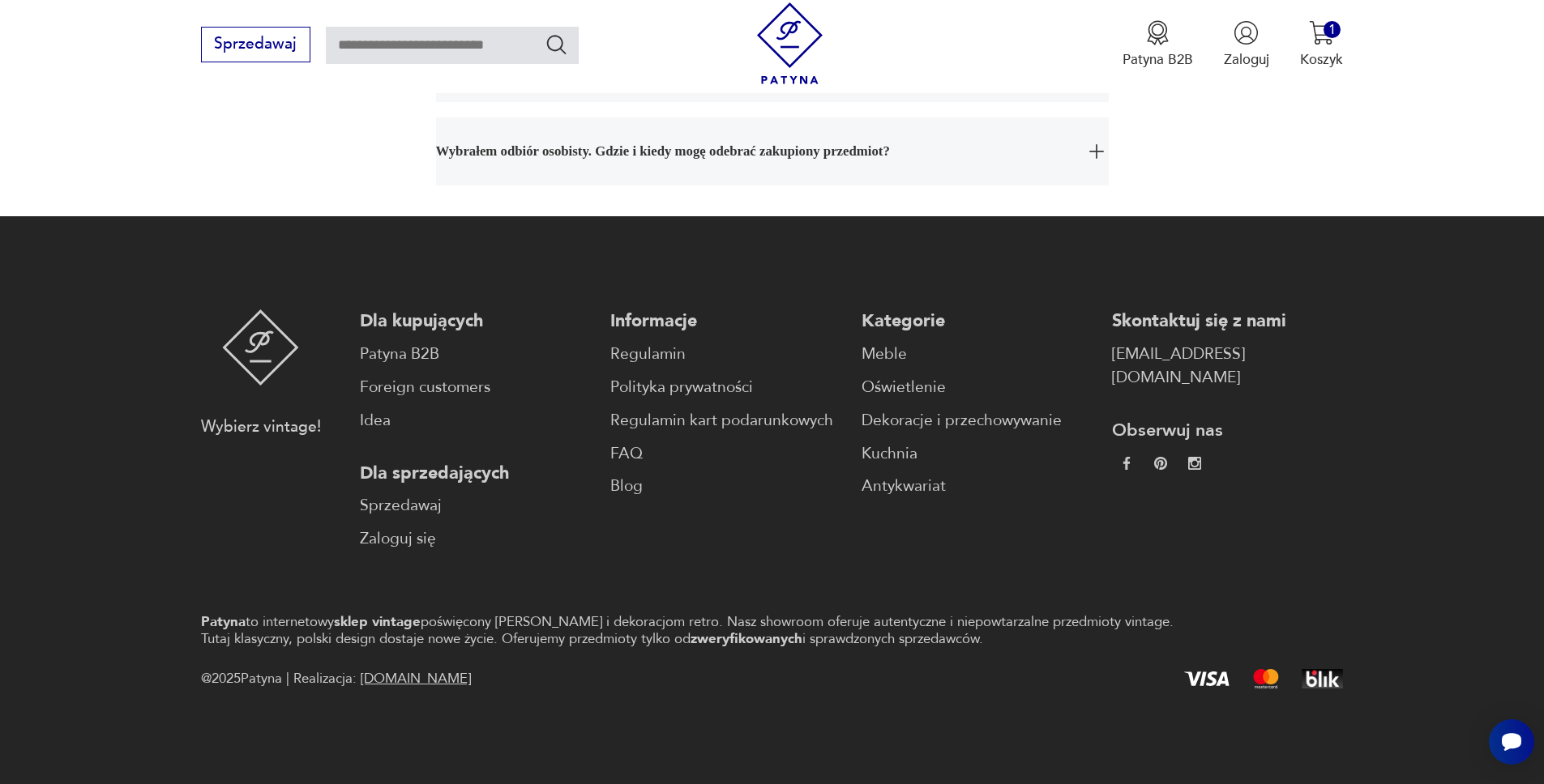
scroll to position [2341, 0]
click at [400, 358] on link "Patyna B2B" at bounding box center [475, 355] width 231 height 23
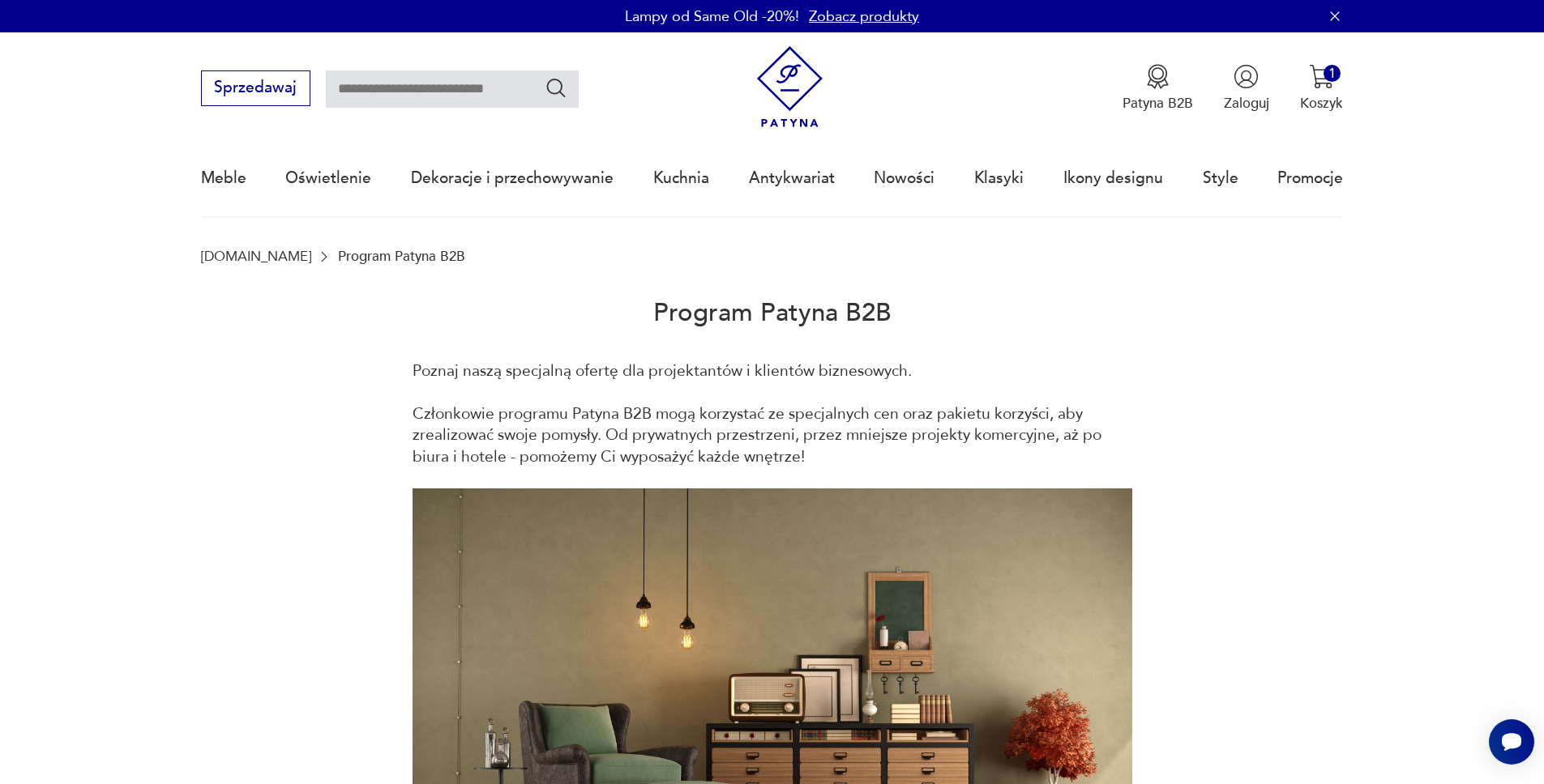
click at [790, 93] on img at bounding box center [789, 87] width 82 height 82
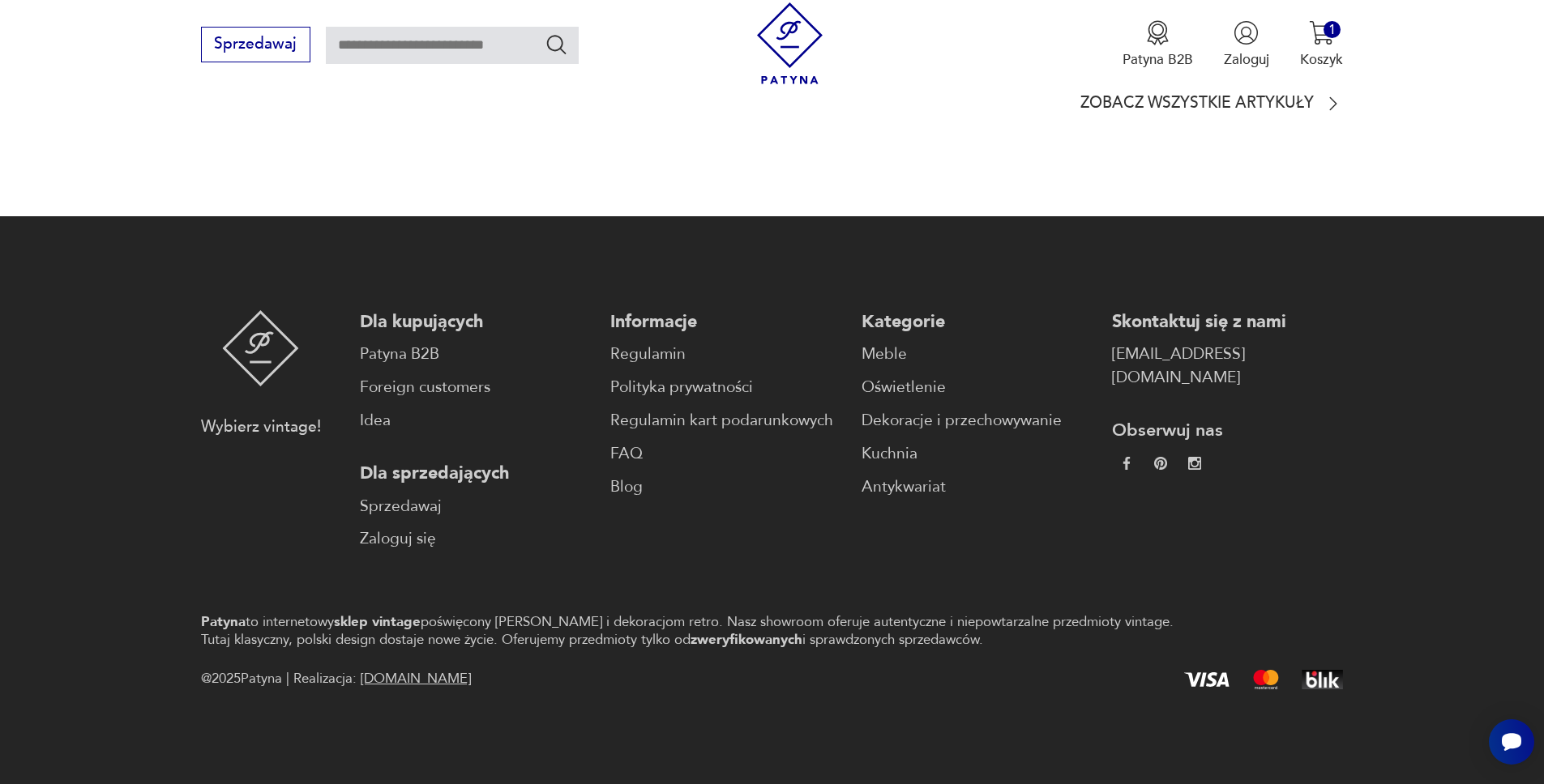
scroll to position [4557, 0]
click at [642, 352] on link "Regulamin" at bounding box center [726, 355] width 231 height 23
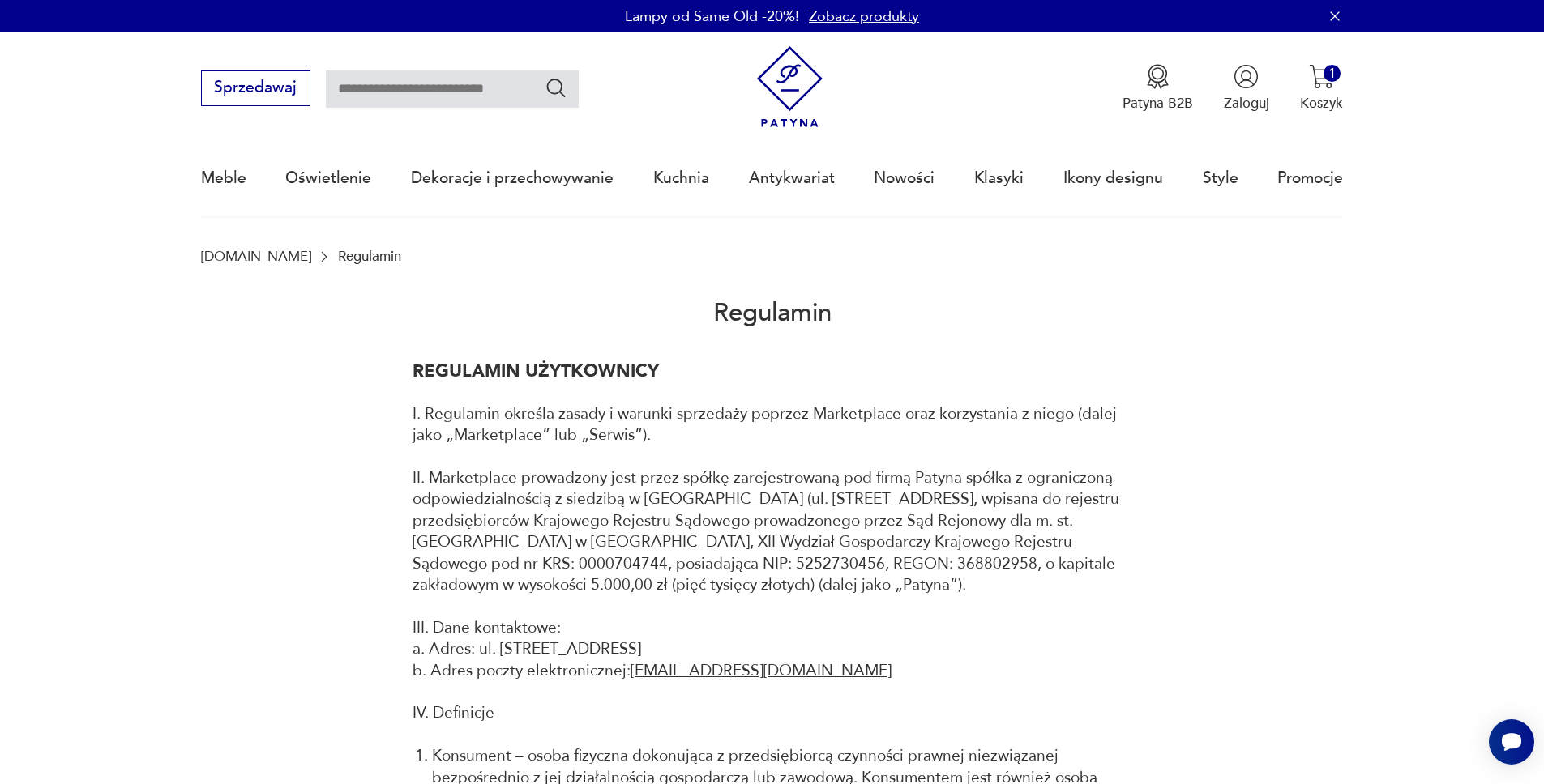
click at [795, 83] on img at bounding box center [789, 87] width 82 height 82
